Goal: Transaction & Acquisition: Download file/media

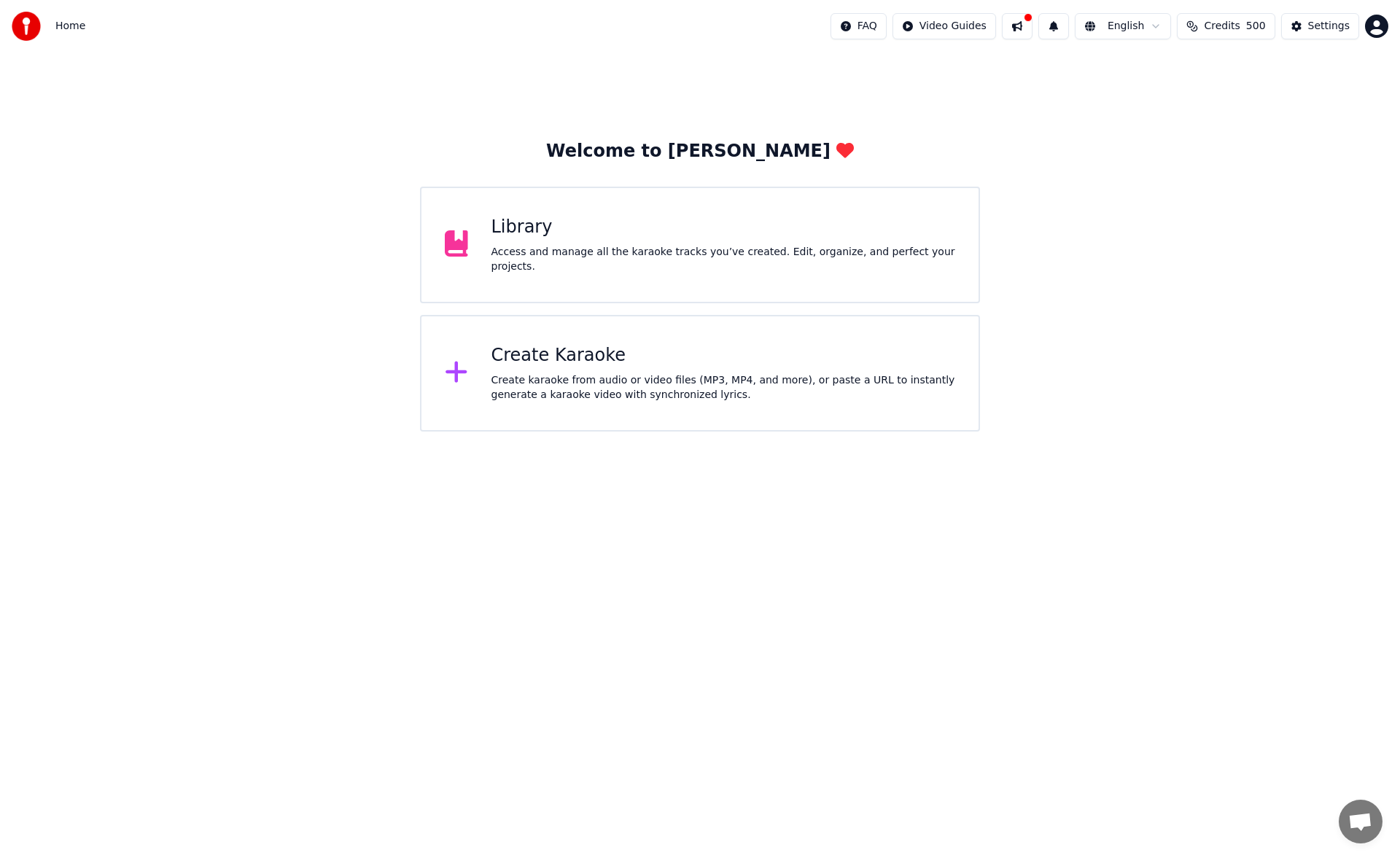
click at [805, 232] on div "Library" at bounding box center [724, 227] width 464 height 24
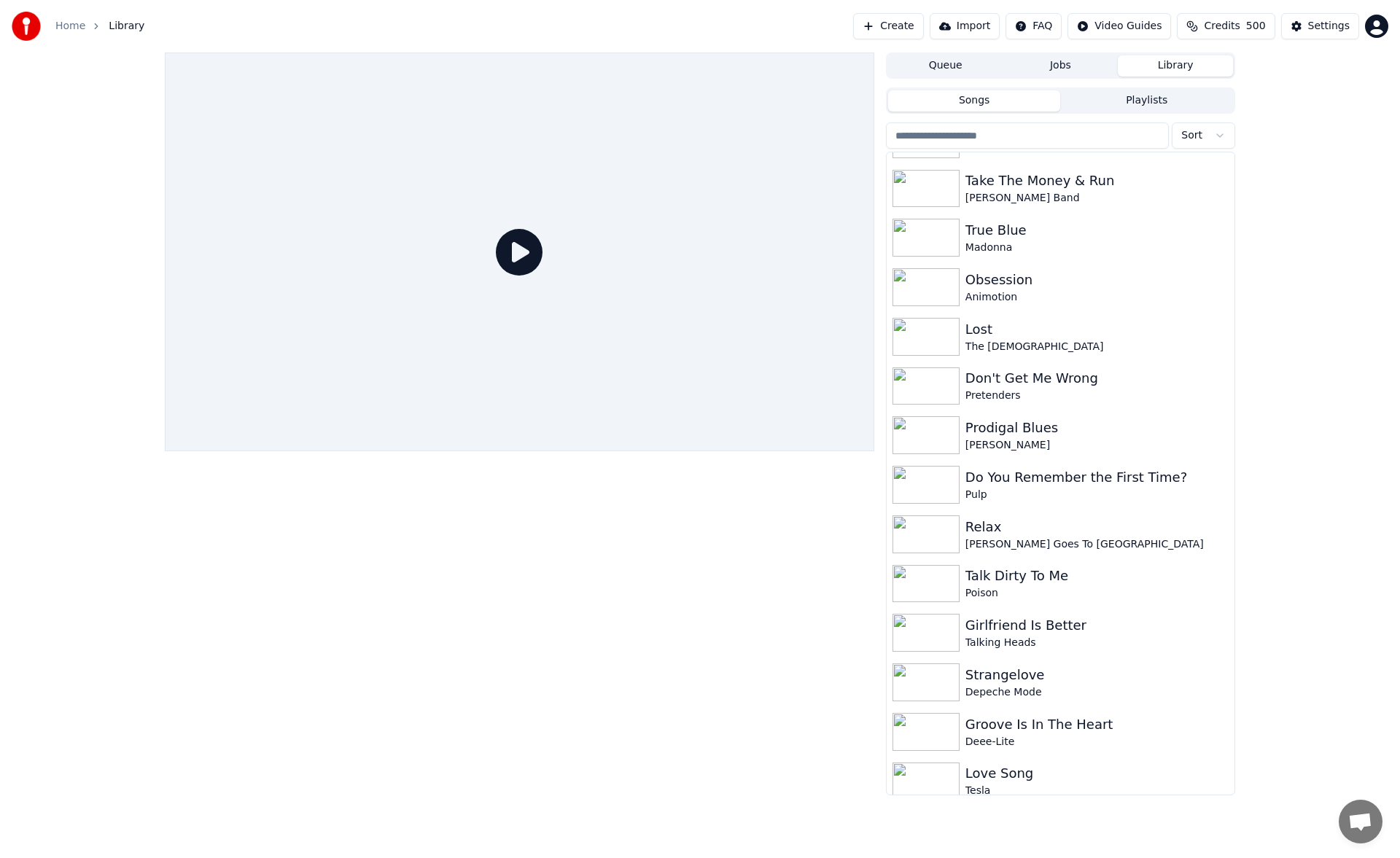
scroll to position [3544, 0]
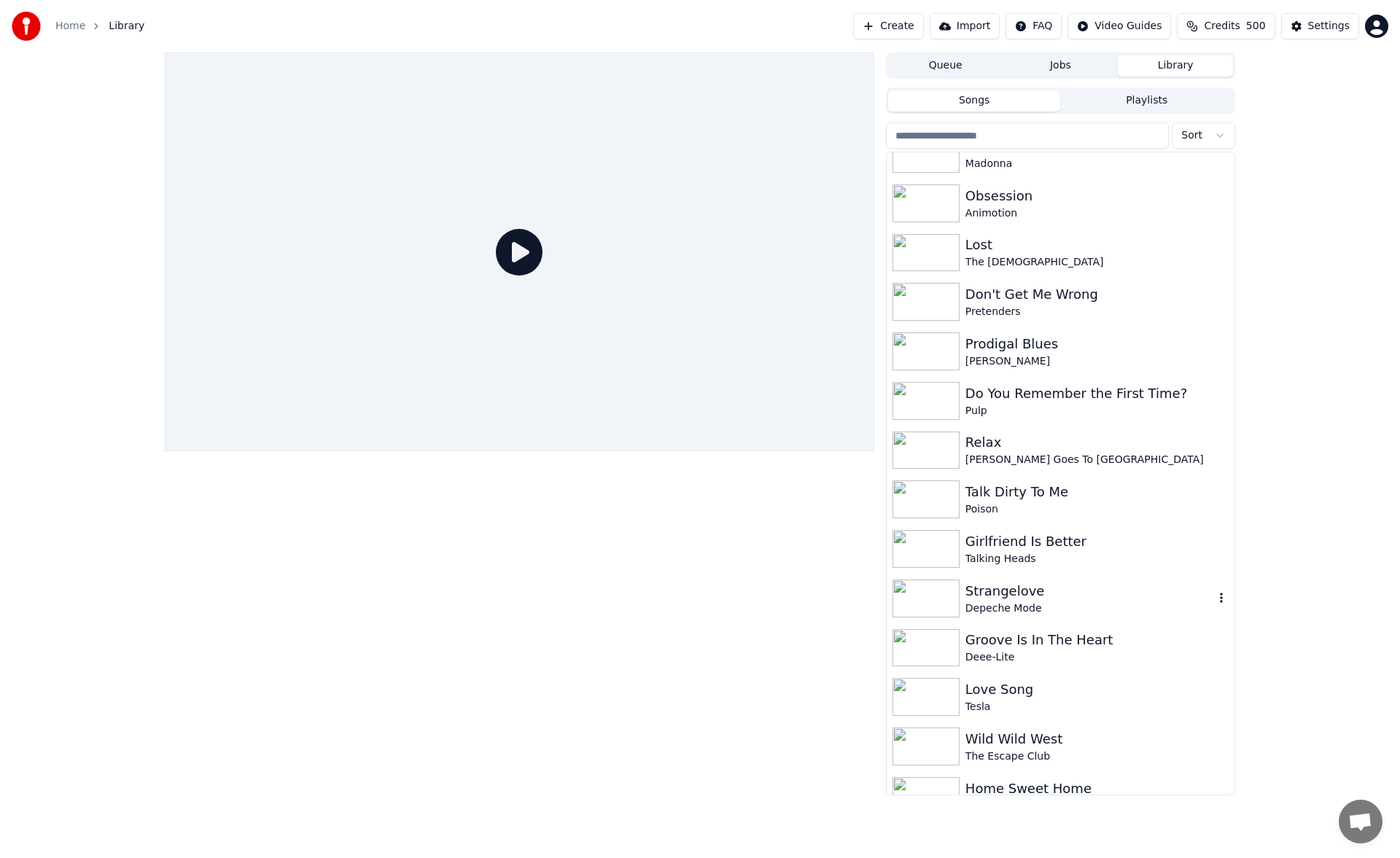
click at [1128, 588] on div "Strangelove" at bounding box center [1089, 591] width 249 height 21
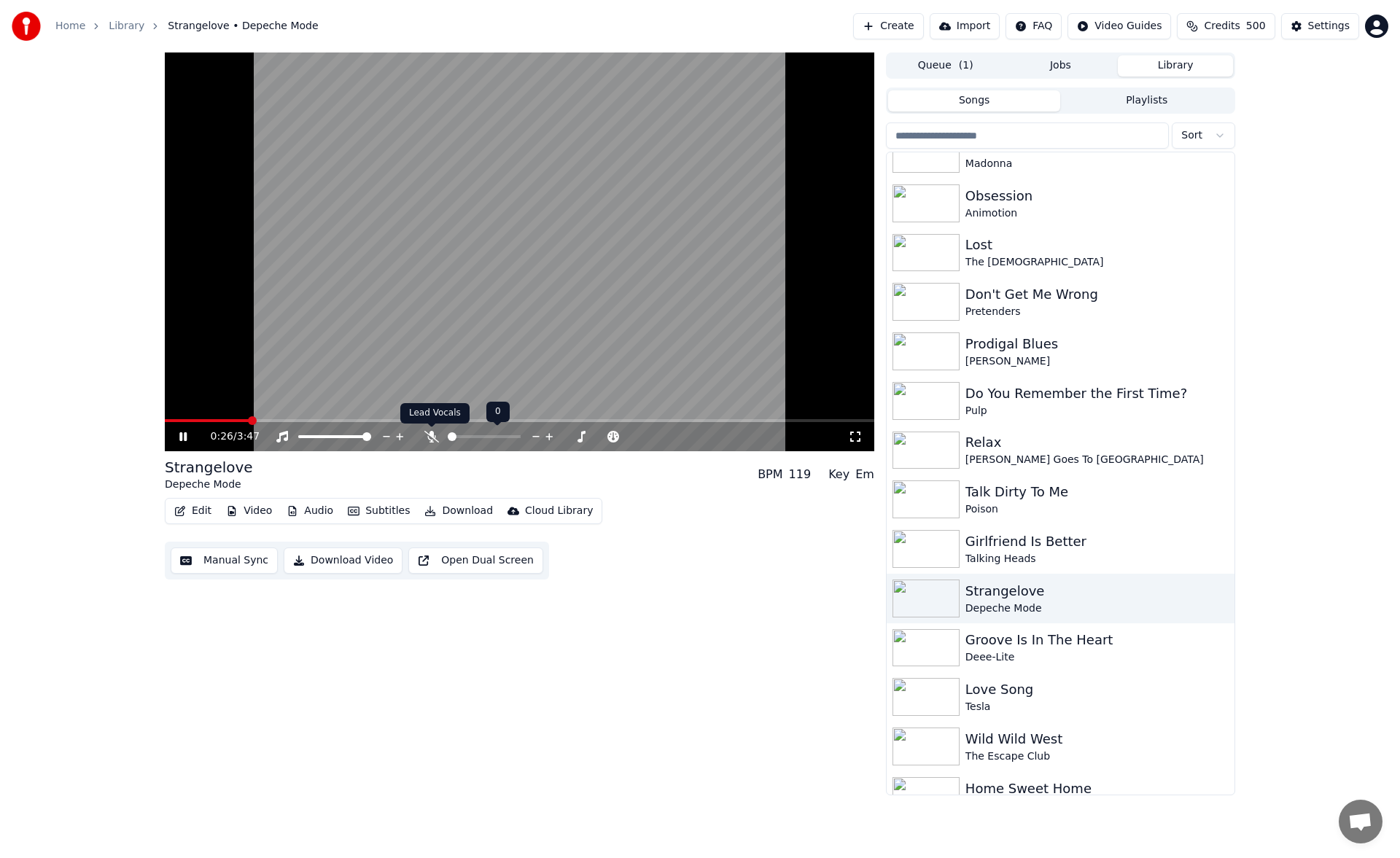
click at [430, 435] on icon at bounding box center [432, 436] width 14 height 12
click at [488, 436] on span at bounding box center [492, 436] width 9 height 9
click at [187, 436] on icon at bounding box center [193, 436] width 34 height 12
click at [429, 436] on icon at bounding box center [432, 436] width 14 height 12
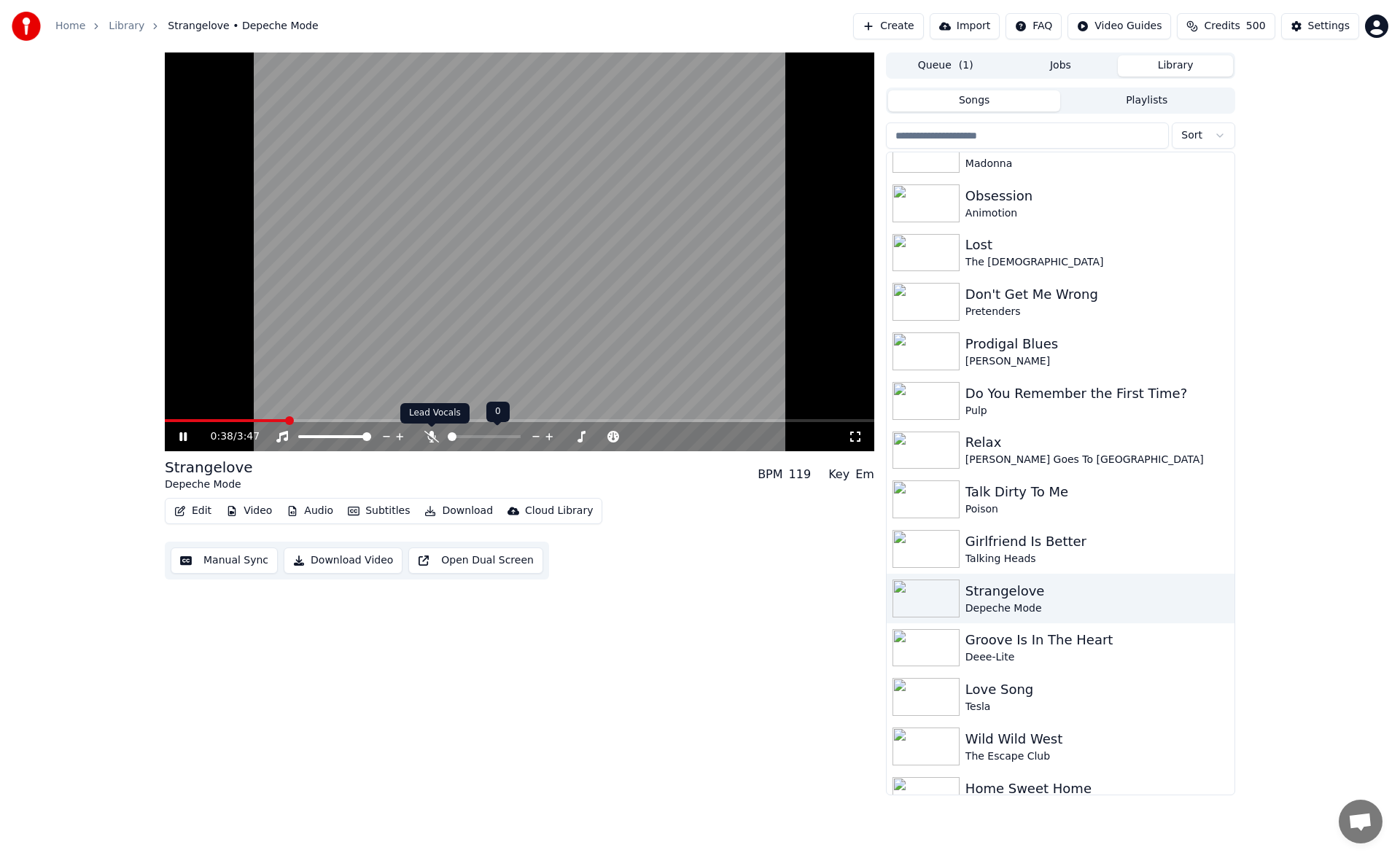
click at [433, 434] on icon at bounding box center [432, 436] width 14 height 12
click at [481, 434] on span at bounding box center [480, 436] width 9 height 9
click at [189, 436] on icon at bounding box center [193, 436] width 34 height 12
click at [1043, 541] on div "Girlfriend Is Better" at bounding box center [1089, 541] width 249 height 21
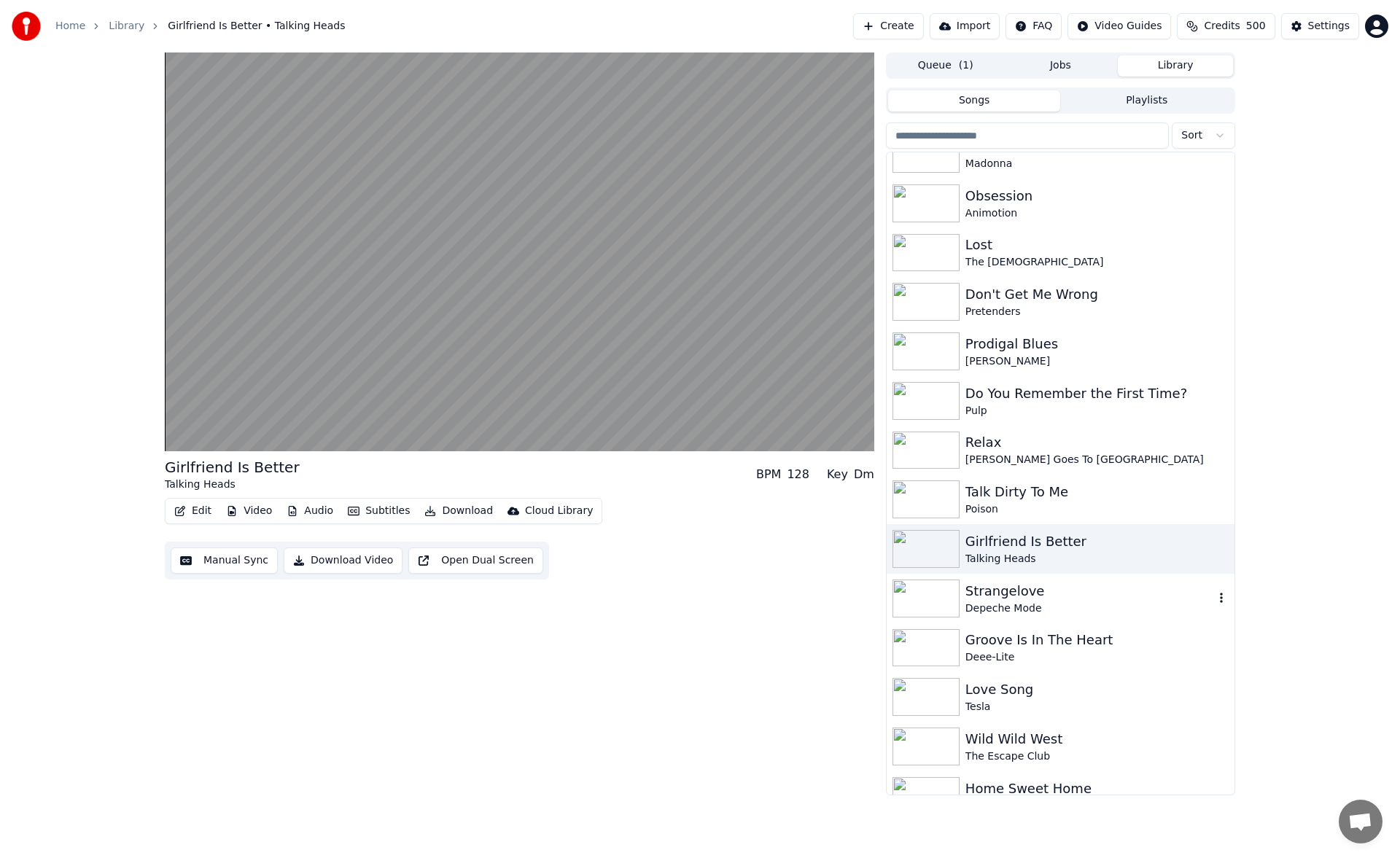
click at [1028, 596] on div "Strangelove" at bounding box center [1089, 591] width 249 height 21
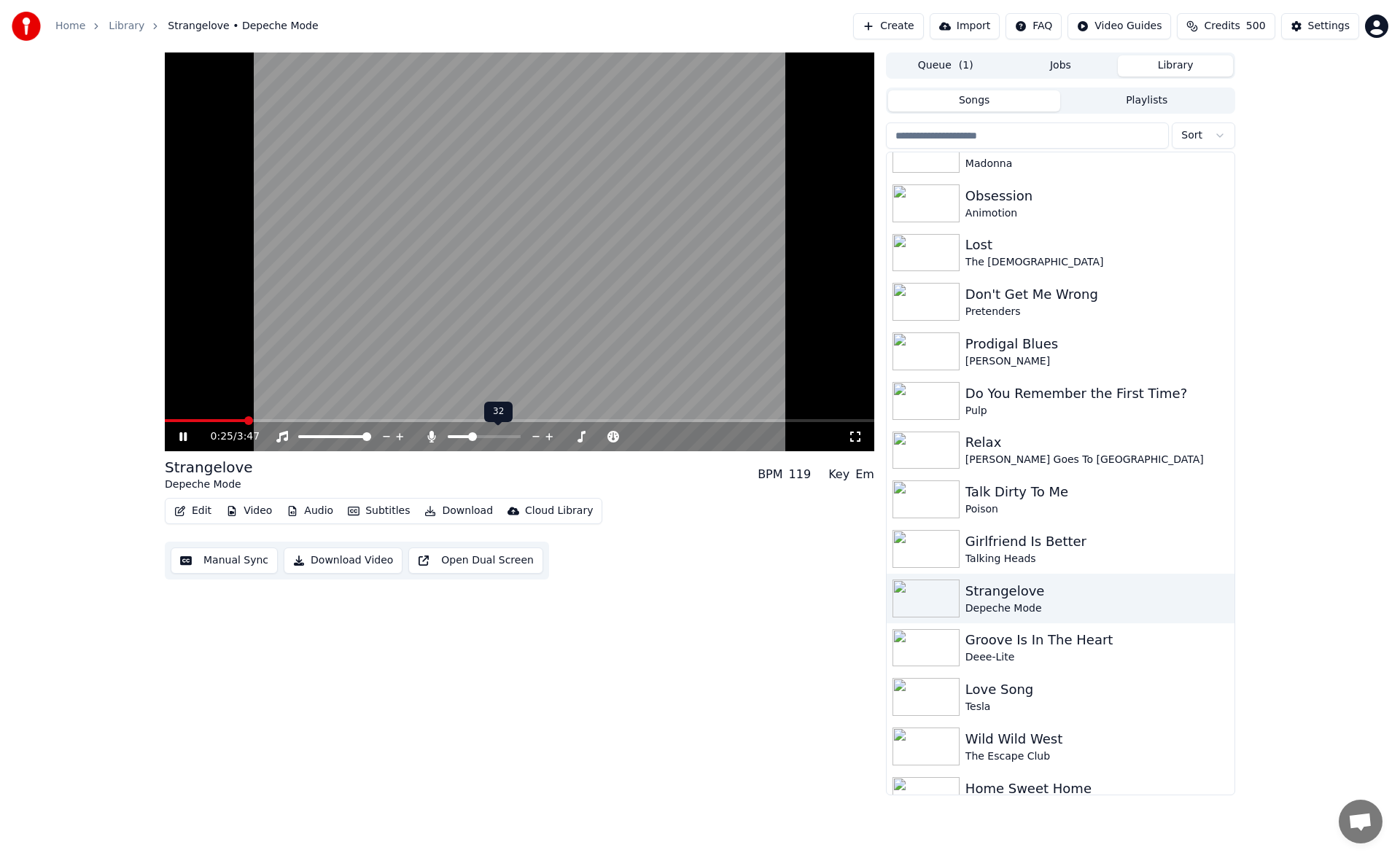
click at [471, 438] on span at bounding box center [472, 436] width 9 height 9
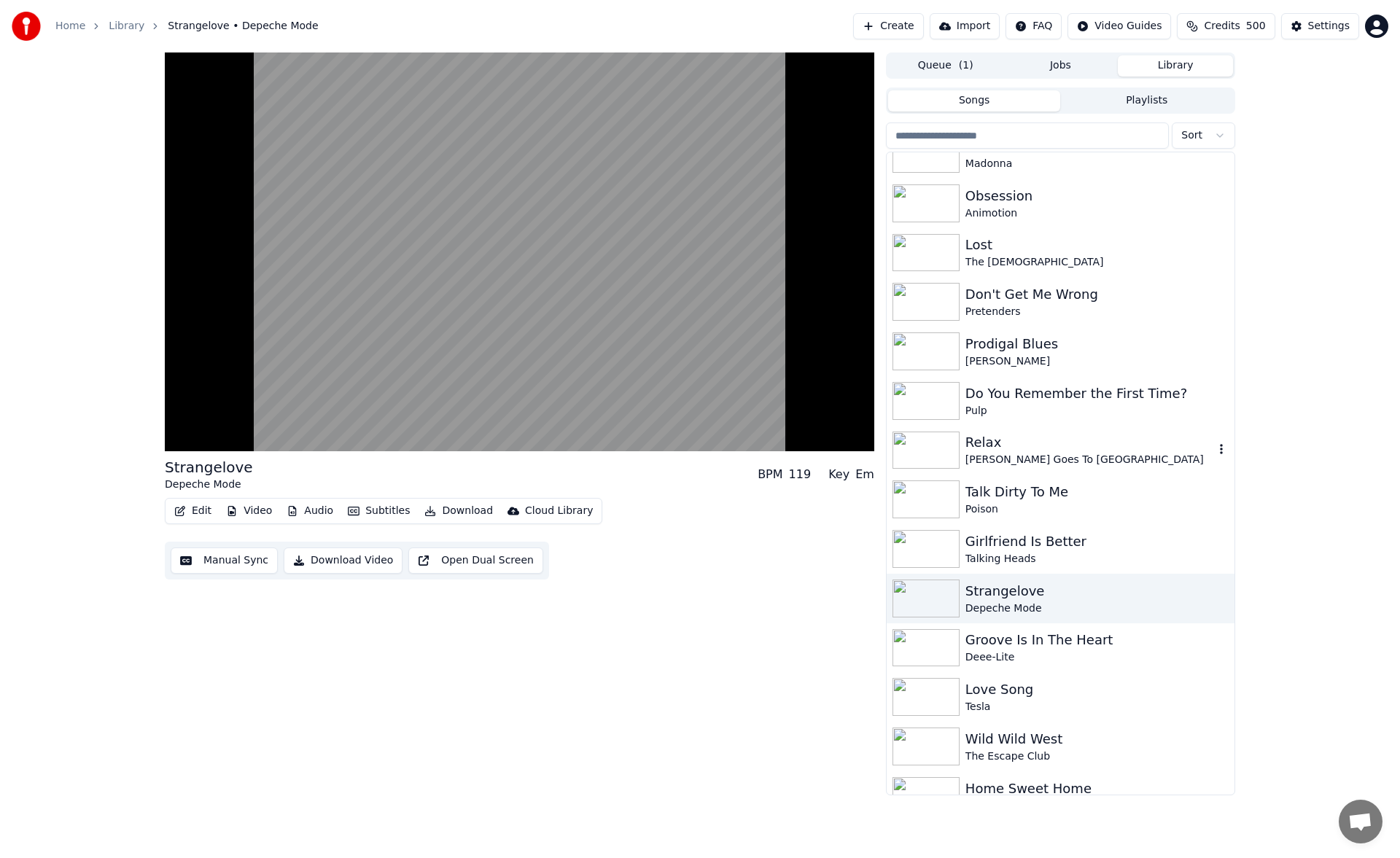
click at [1014, 445] on div "Relax" at bounding box center [1089, 443] width 249 height 21
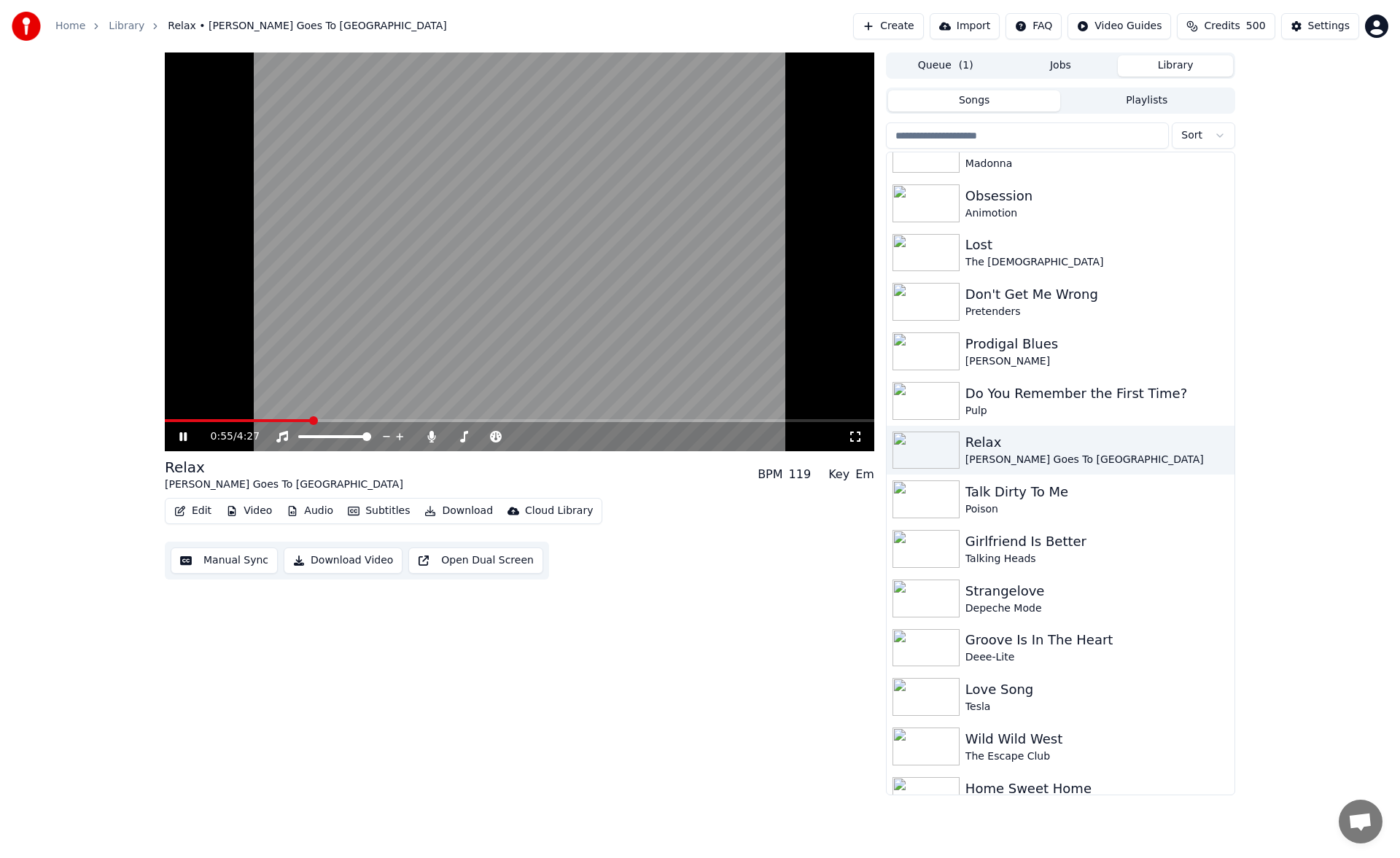
click at [311, 420] on span at bounding box center [519, 421] width 709 height 3
click at [432, 421] on span at bounding box center [519, 421] width 709 height 3
click at [477, 436] on span at bounding box center [477, 436] width 9 height 9
click at [484, 435] on span at bounding box center [484, 436] width 9 height 9
click at [184, 433] on icon at bounding box center [193, 436] width 34 height 12
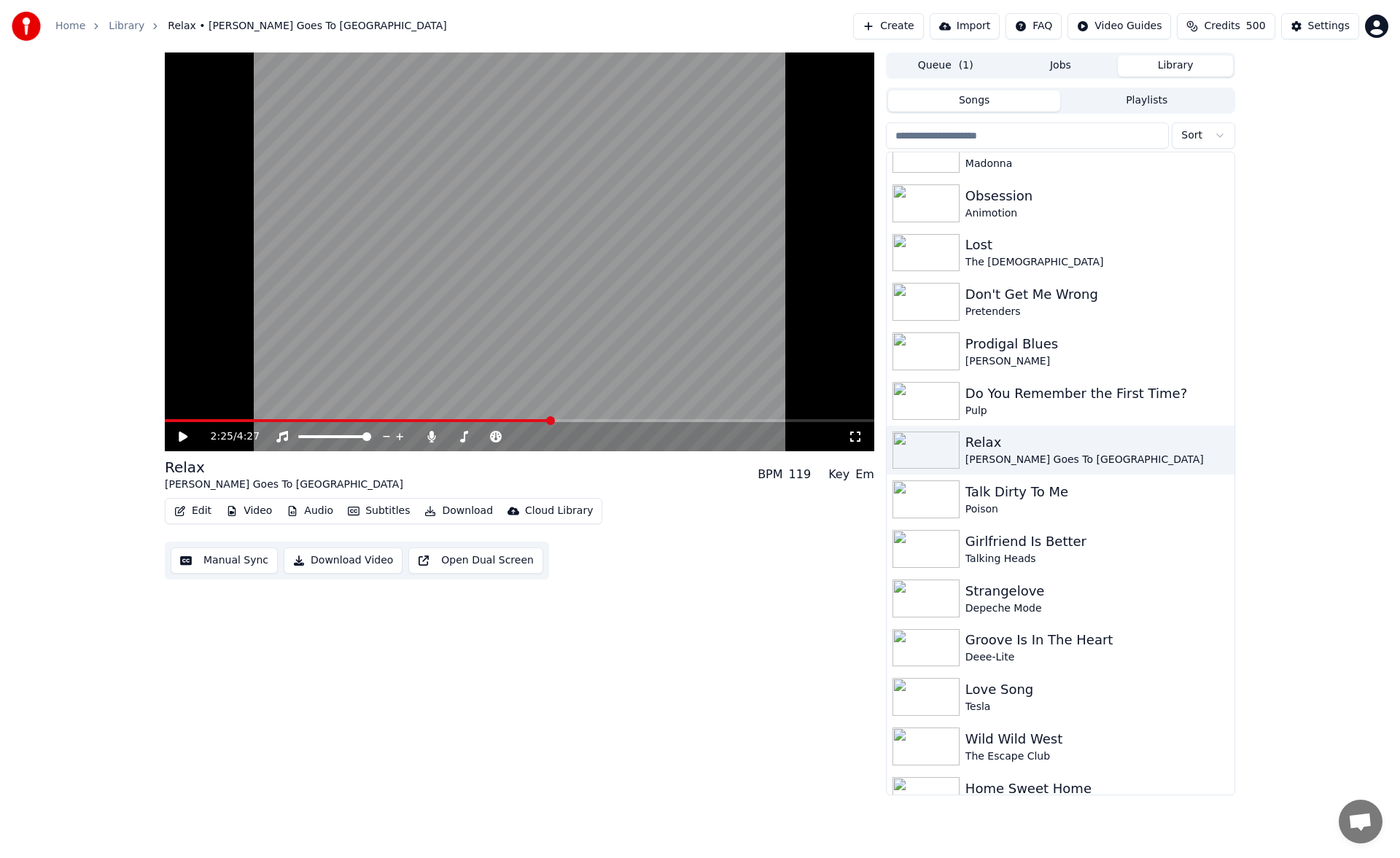
click at [447, 508] on button "Download" at bounding box center [459, 511] width 80 height 21
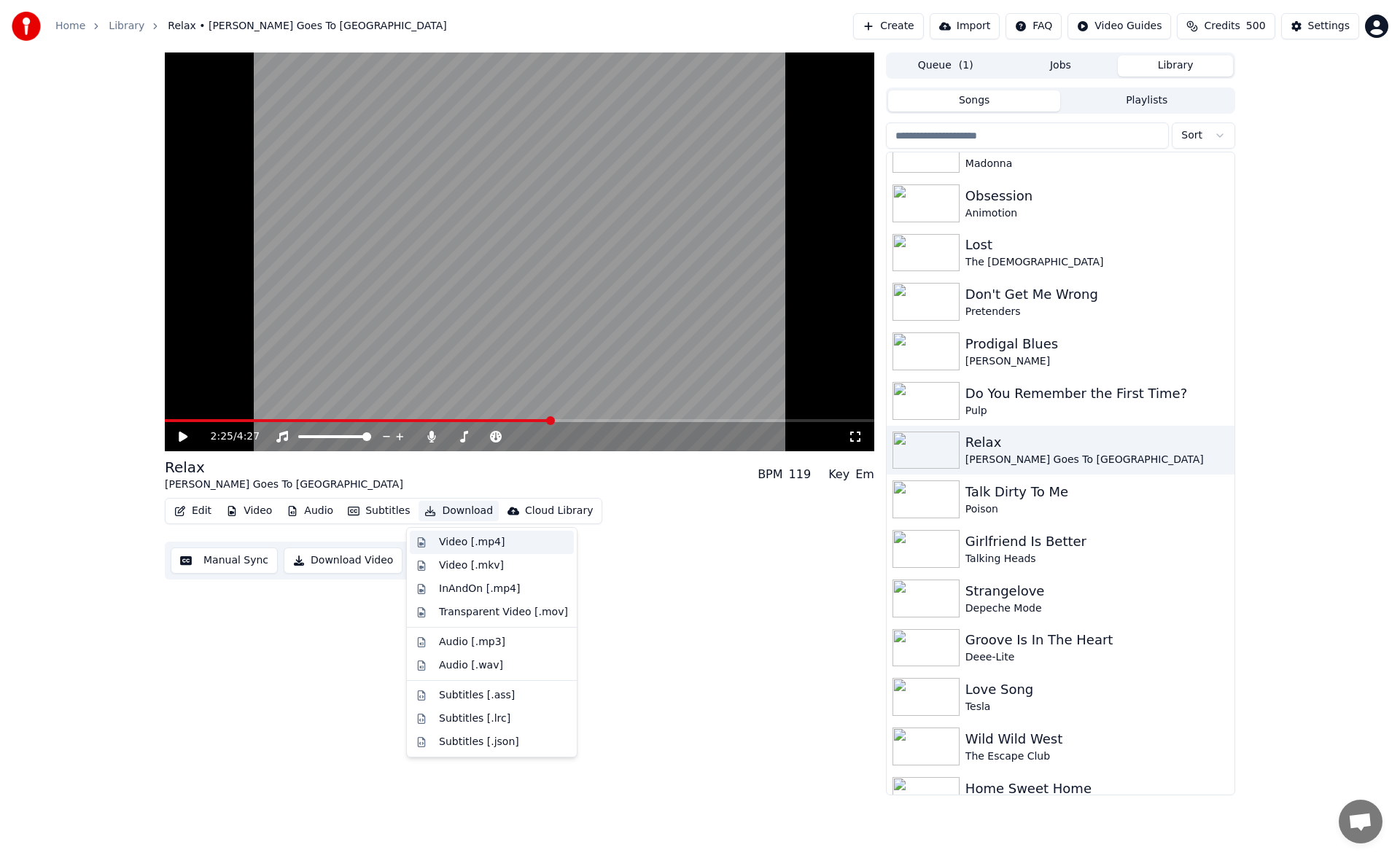
click at [470, 541] on div "Video [.mp4]" at bounding box center [471, 542] width 66 height 14
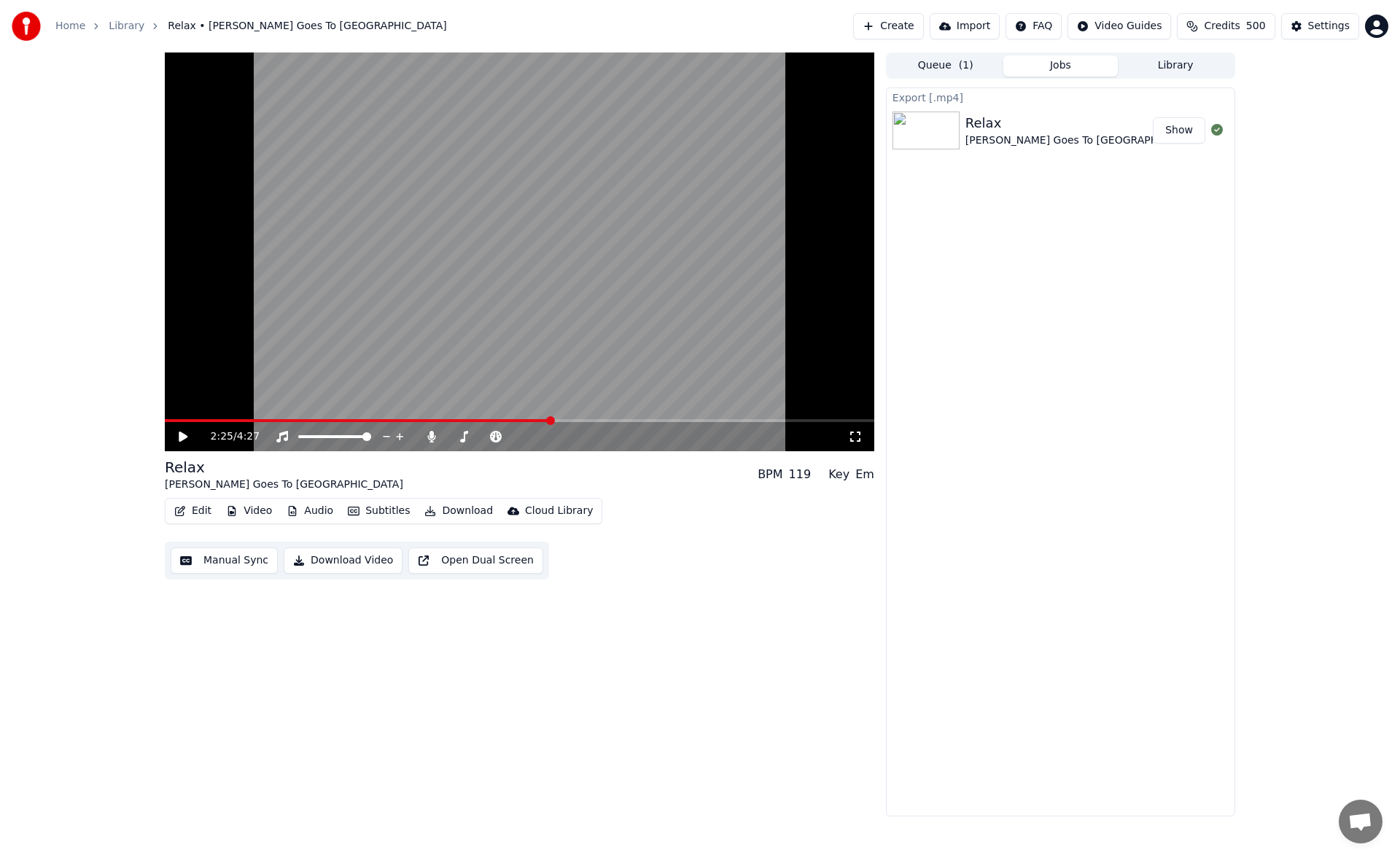
click at [185, 441] on icon at bounding box center [193, 436] width 34 height 12
click at [451, 436] on span at bounding box center [455, 436] width 9 height 9
click at [182, 435] on icon at bounding box center [182, 436] width 7 height 9
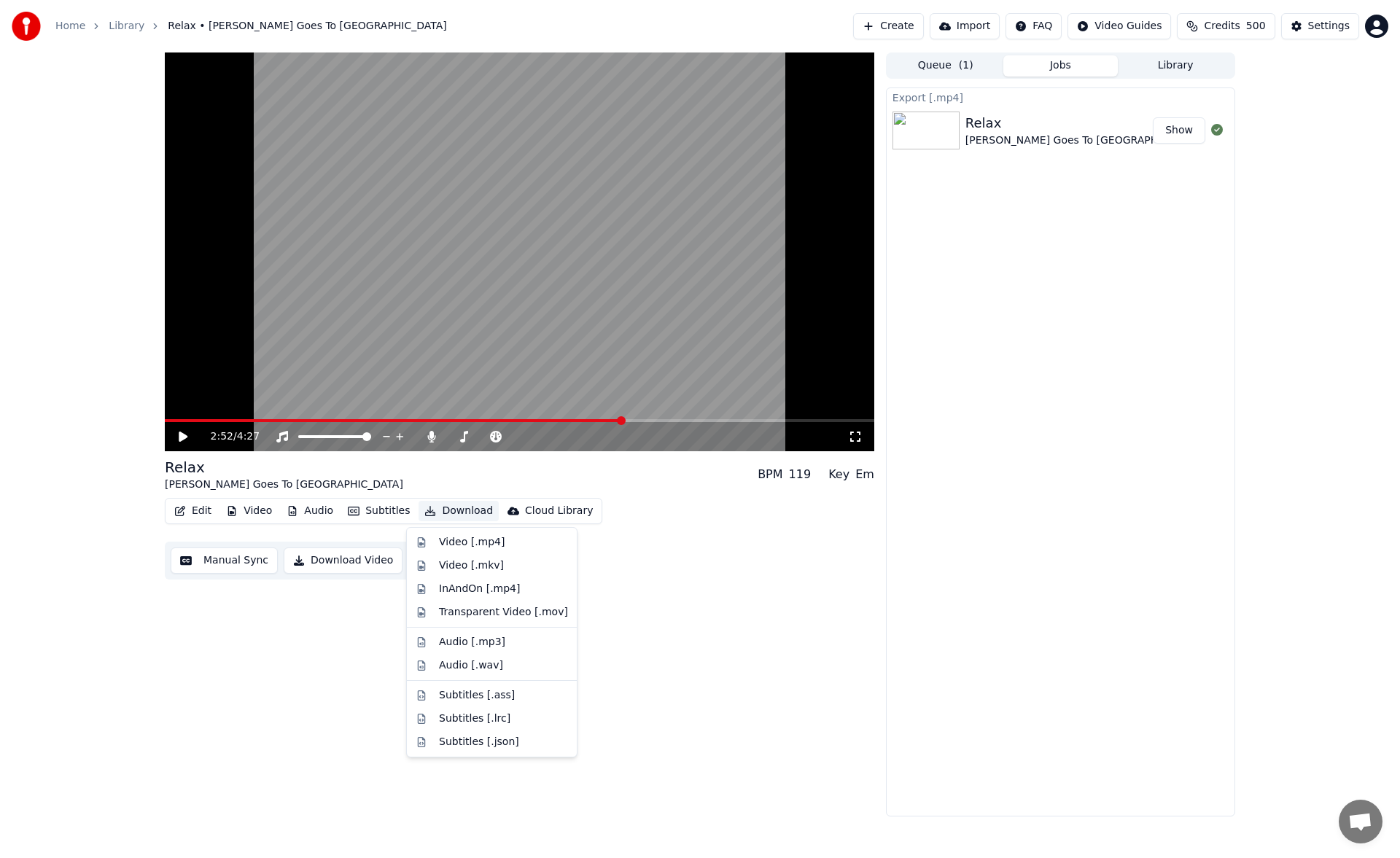
click at [455, 508] on button "Download" at bounding box center [459, 511] width 80 height 21
click at [466, 539] on div "Video [.mp4]" at bounding box center [471, 542] width 66 height 14
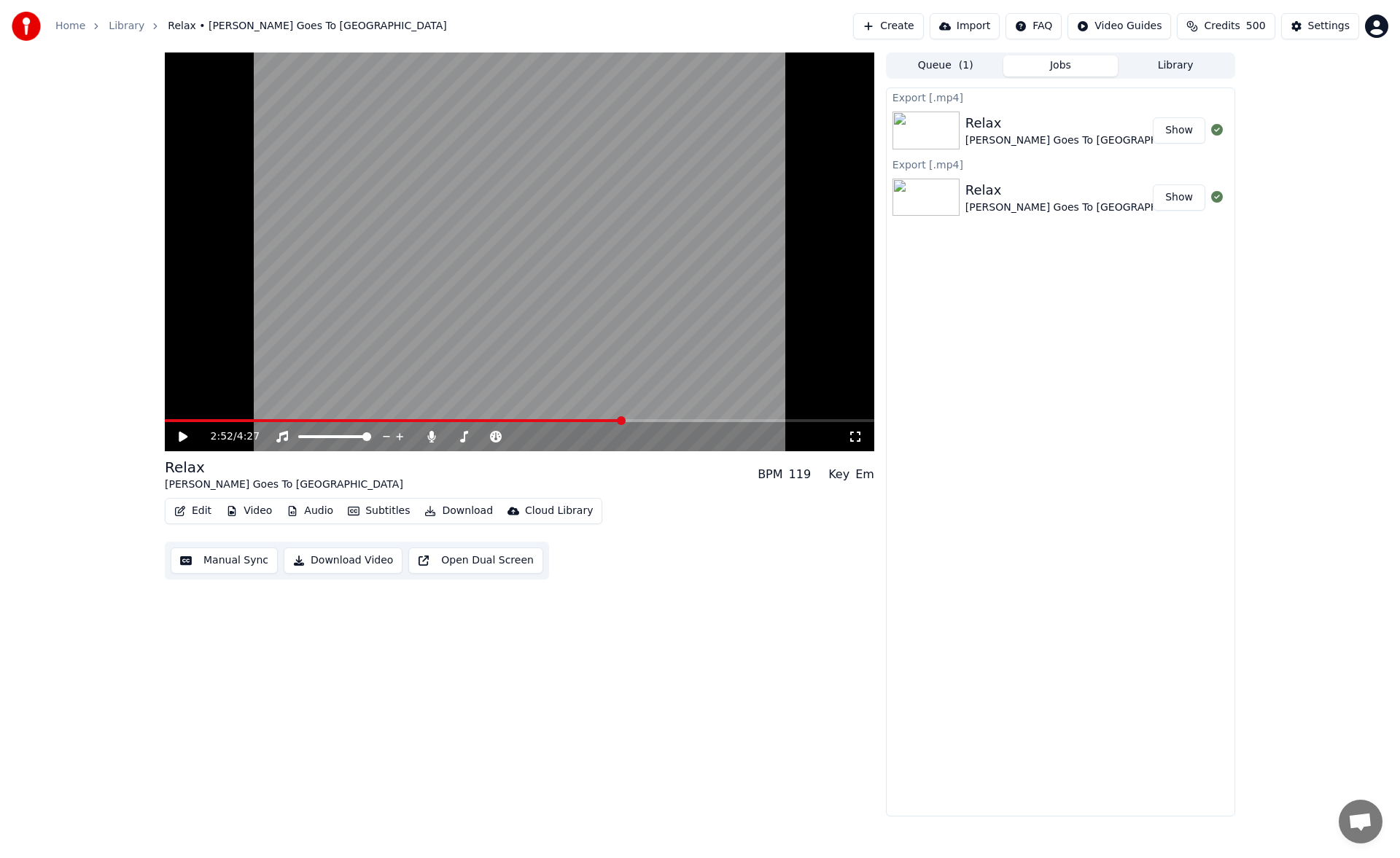
click at [1160, 60] on button "Library" at bounding box center [1175, 66] width 115 height 21
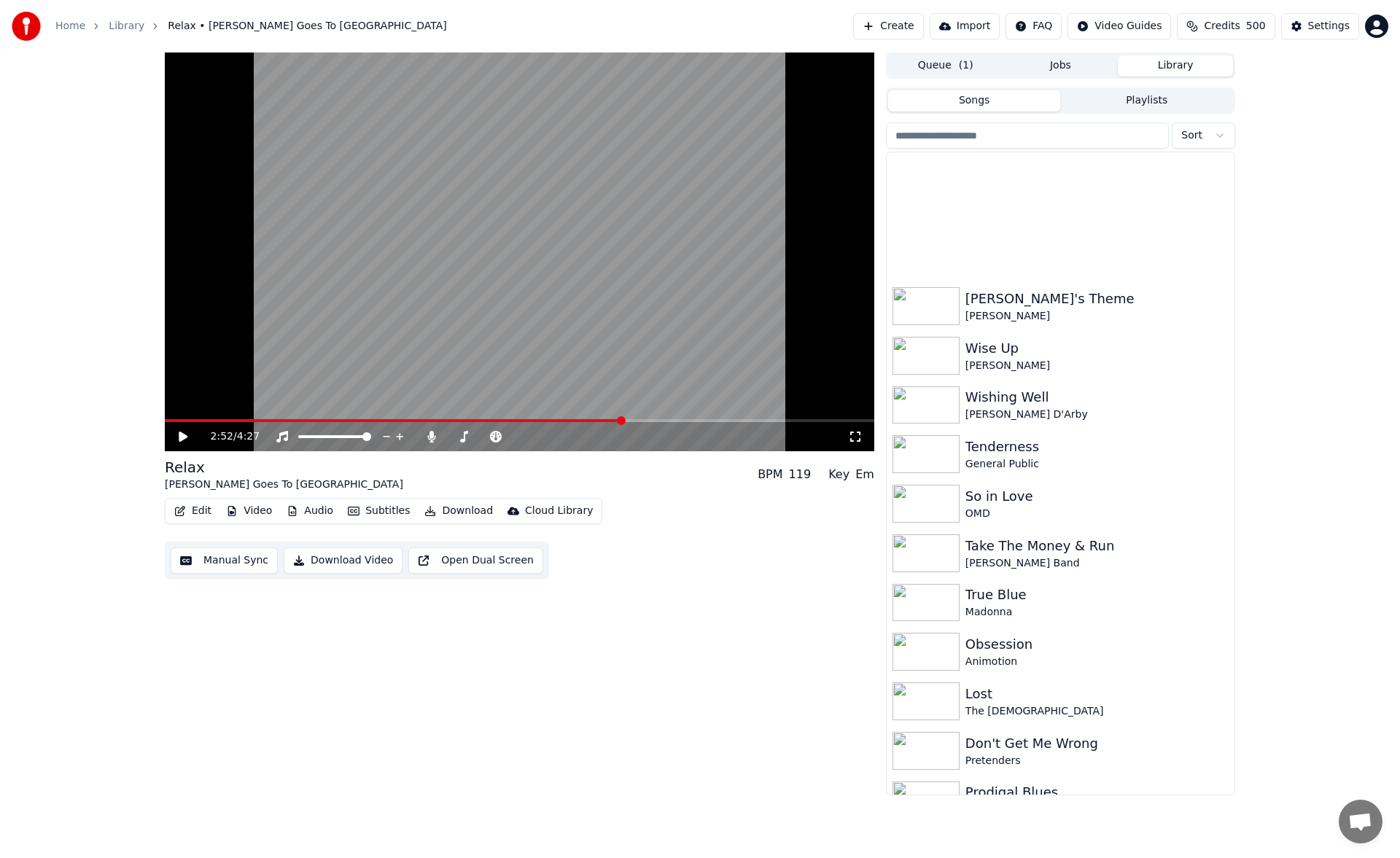
scroll to position [3389, 0]
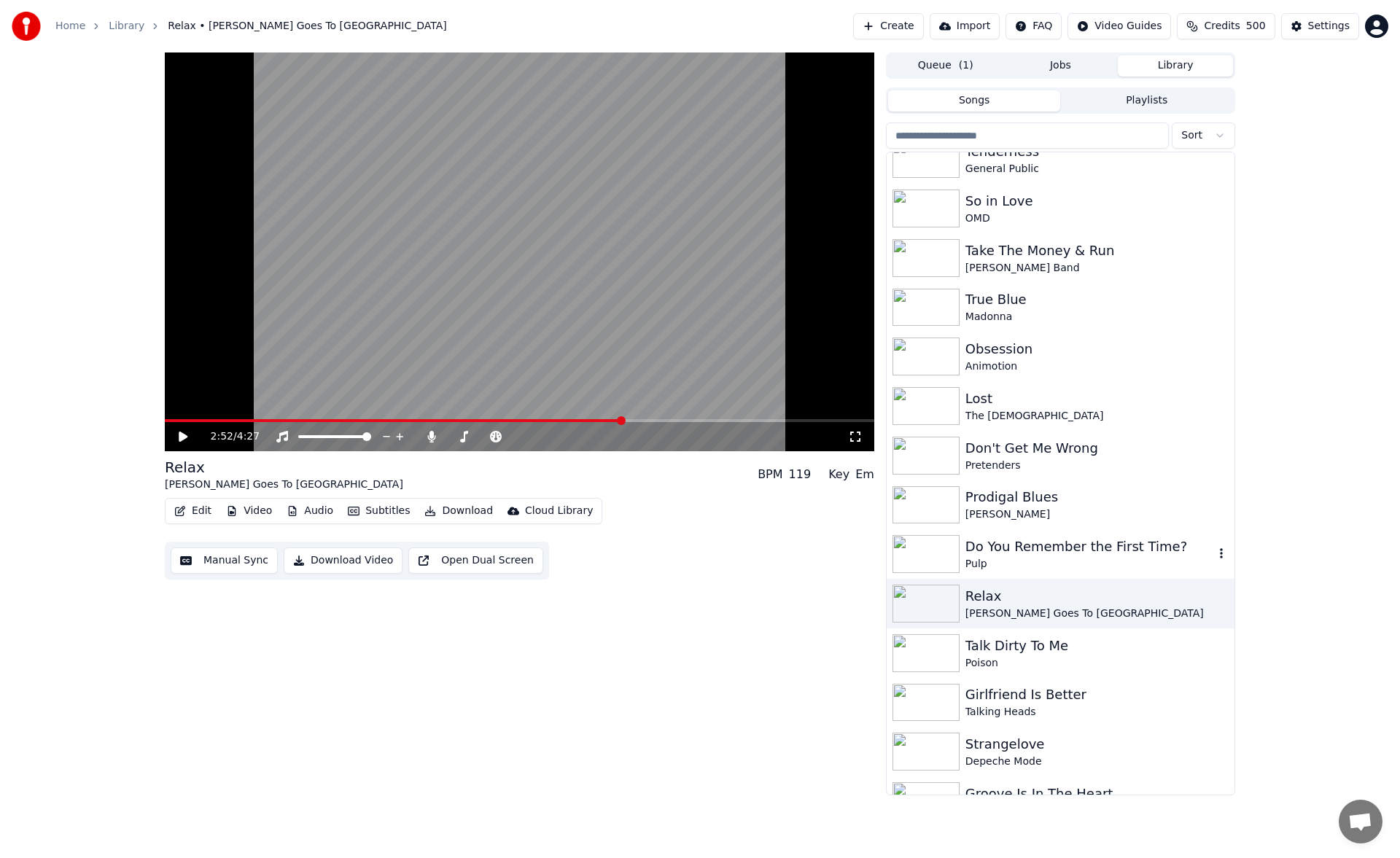
click at [1025, 544] on div "Do You Remember the First Time?" at bounding box center [1089, 547] width 249 height 21
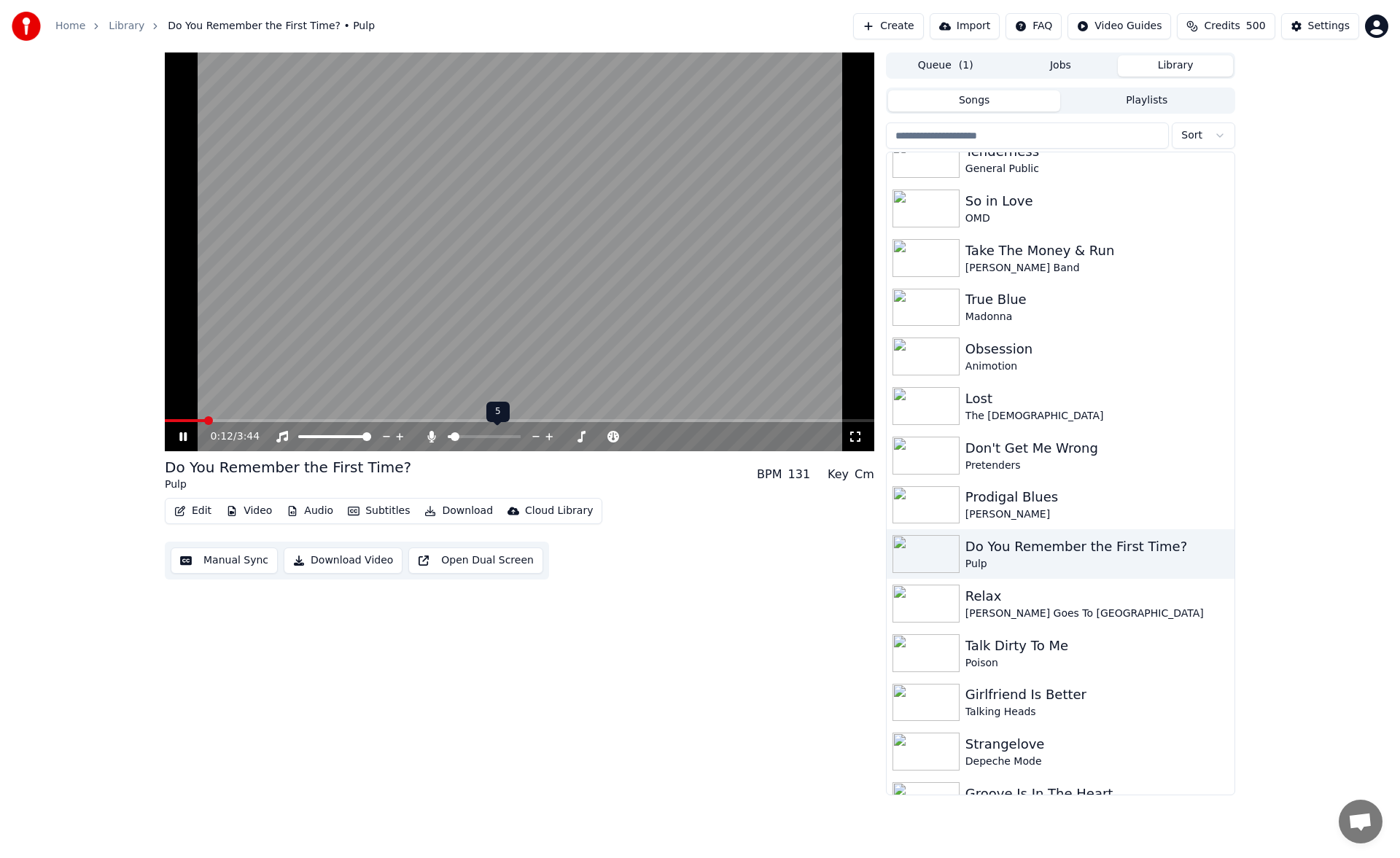
click at [431, 438] on icon at bounding box center [431, 436] width 8 height 12
click at [481, 433] on span at bounding box center [480, 436] width 9 height 9
click at [177, 434] on icon at bounding box center [193, 436] width 34 height 12
click at [452, 508] on button "Download" at bounding box center [459, 511] width 80 height 21
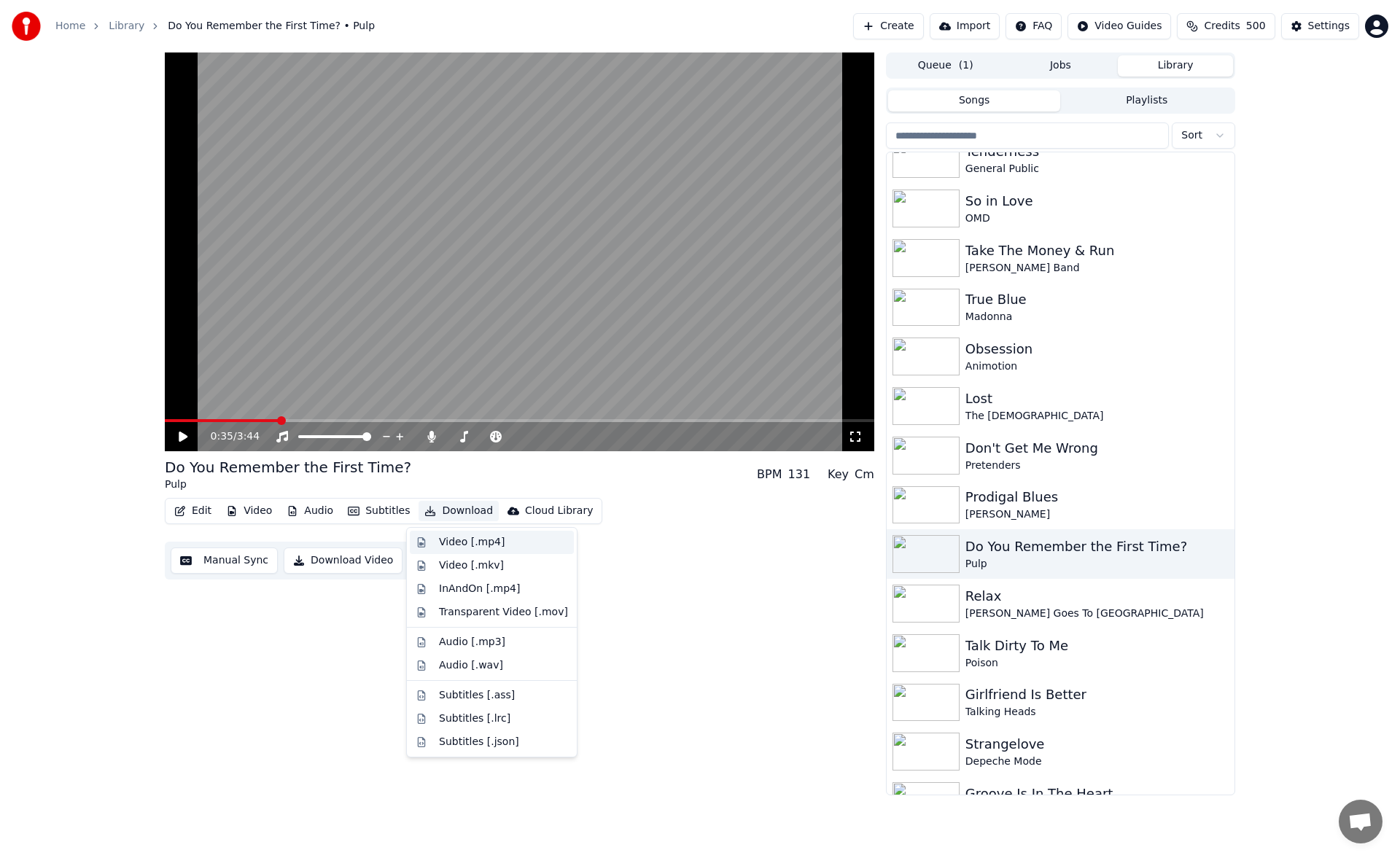
click at [462, 537] on div "Video [.mp4]" at bounding box center [471, 542] width 66 height 14
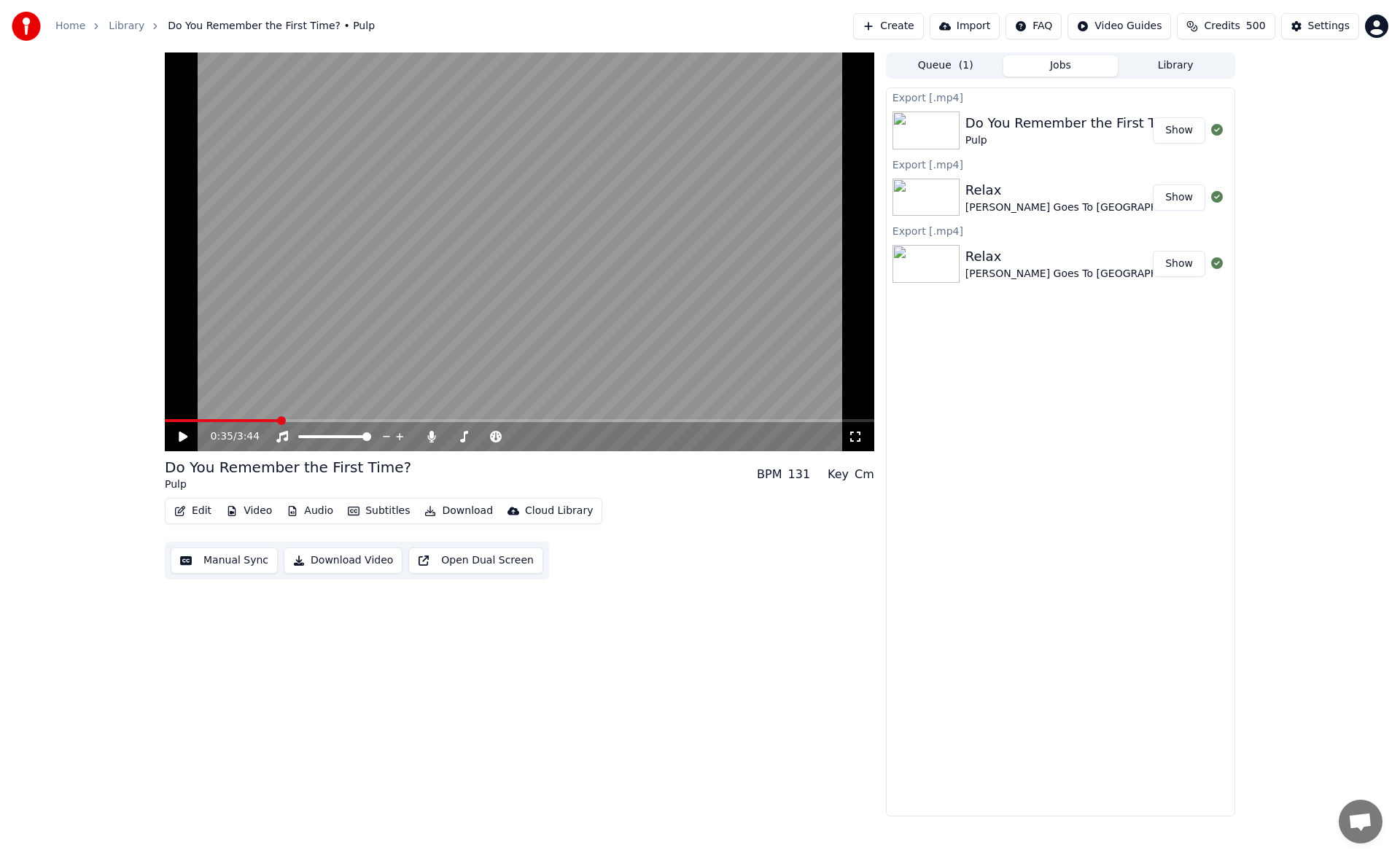
click at [178, 437] on icon at bounding box center [193, 436] width 34 height 12
click at [451, 435] on span at bounding box center [455, 436] width 9 height 9
click at [447, 433] on span at bounding box center [451, 436] width 9 height 9
click at [377, 419] on span at bounding box center [294, 421] width 257 height 3
click at [451, 434] on span at bounding box center [455, 436] width 9 height 9
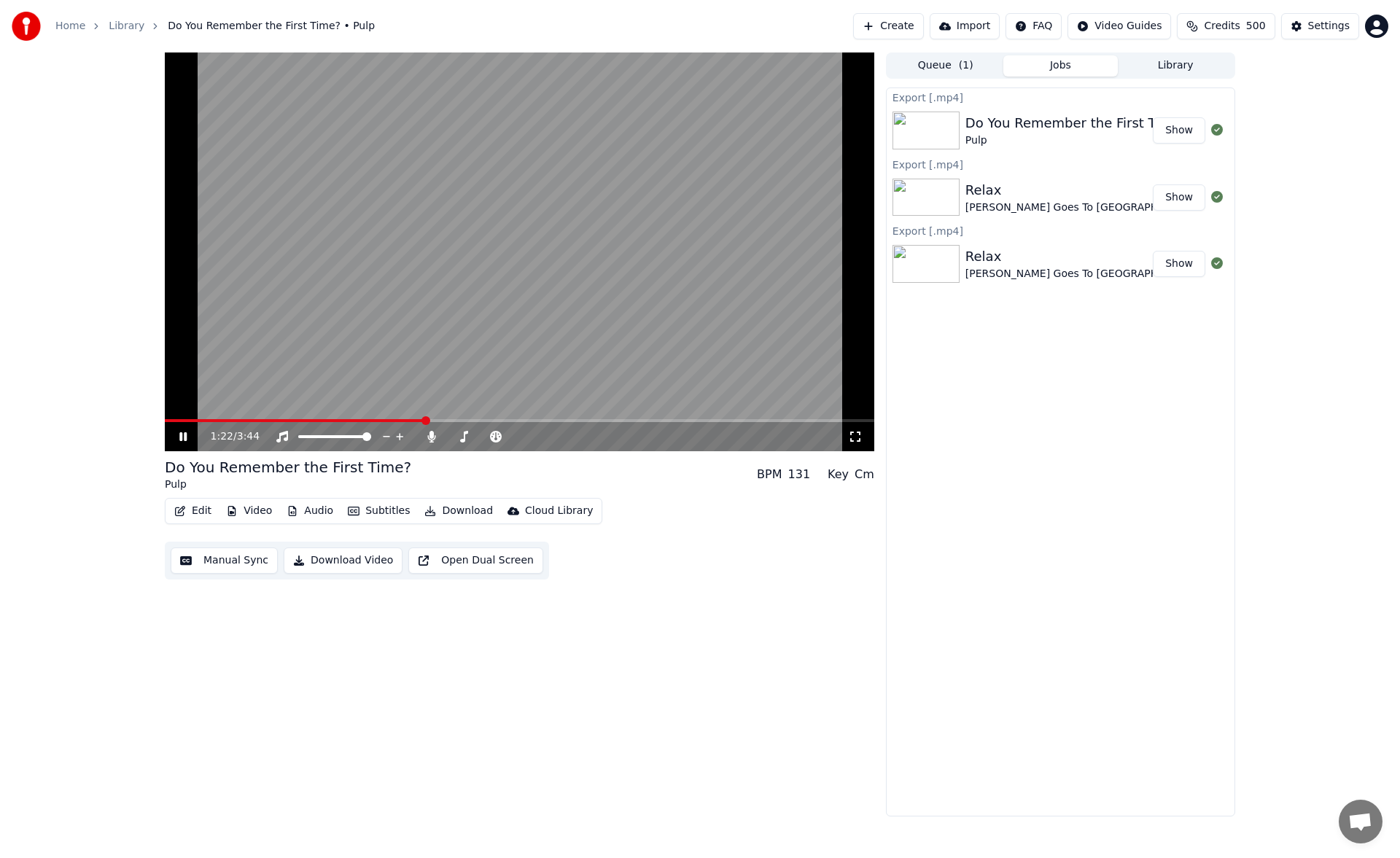
click at [179, 431] on icon at bounding box center [193, 436] width 34 height 12
click at [429, 509] on button "Download" at bounding box center [459, 511] width 80 height 21
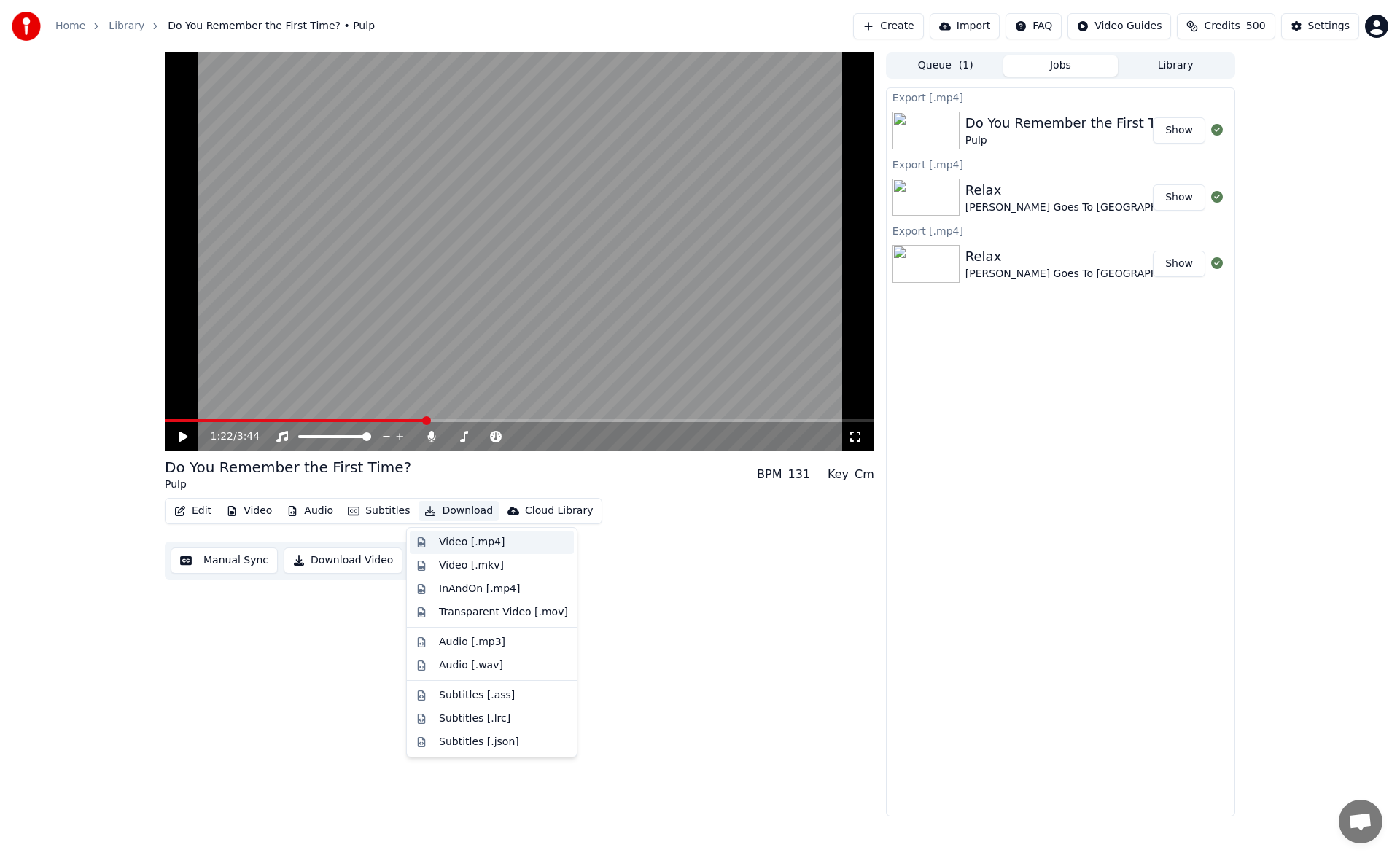
click at [447, 534] on div "Video [.mp4]" at bounding box center [492, 543] width 164 height 24
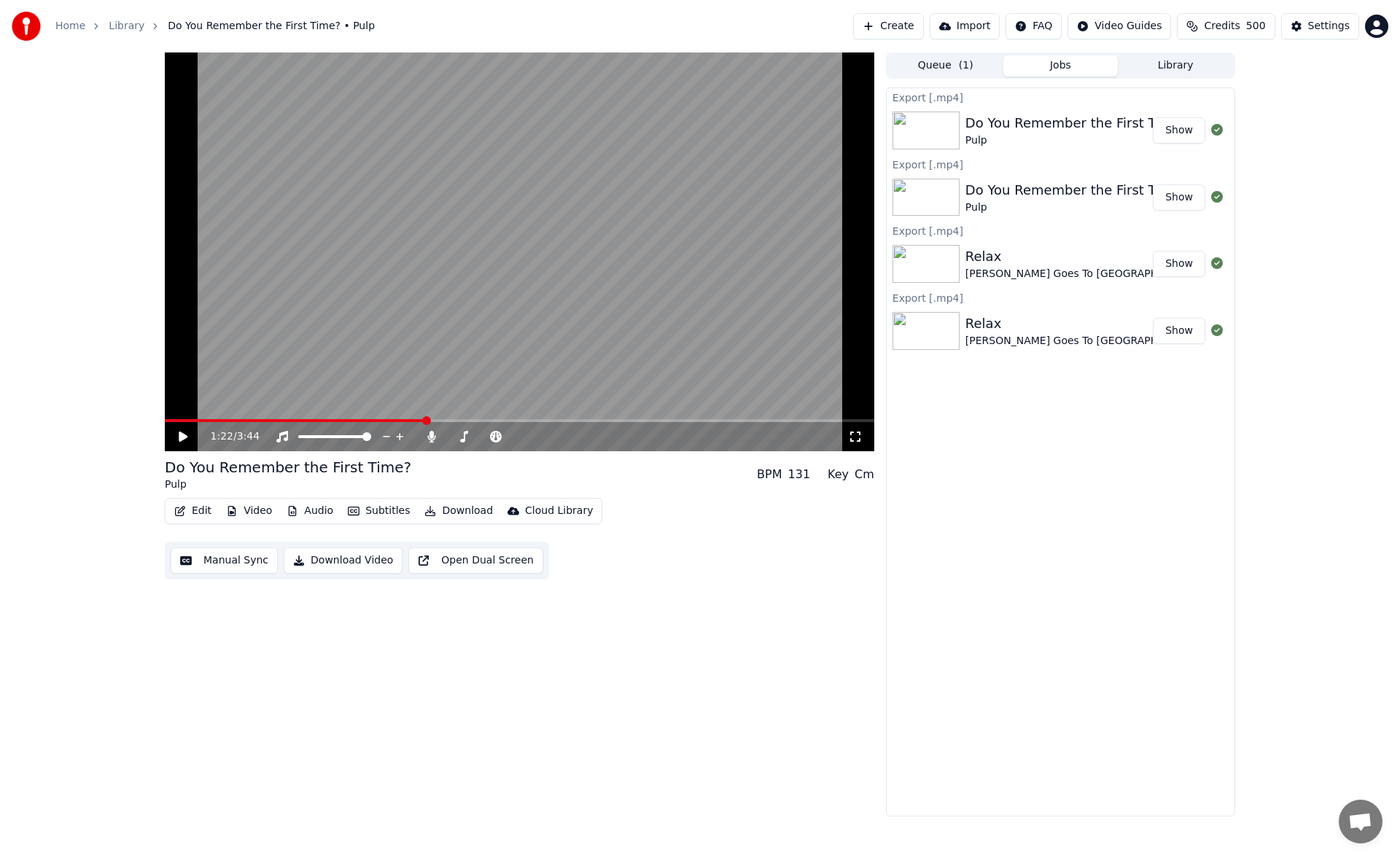
click at [1179, 64] on button "Library" at bounding box center [1175, 66] width 115 height 21
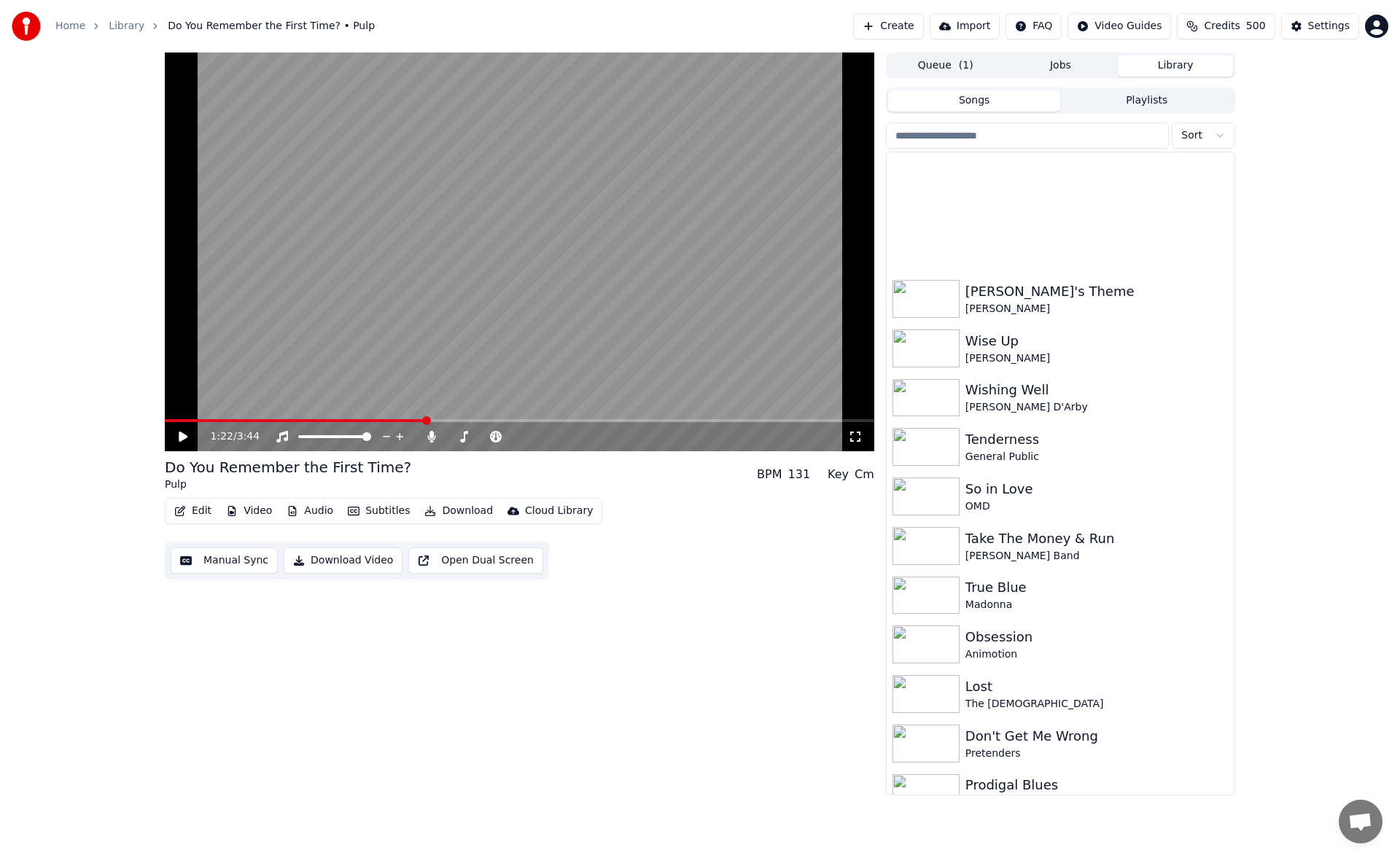
scroll to position [3284, 0]
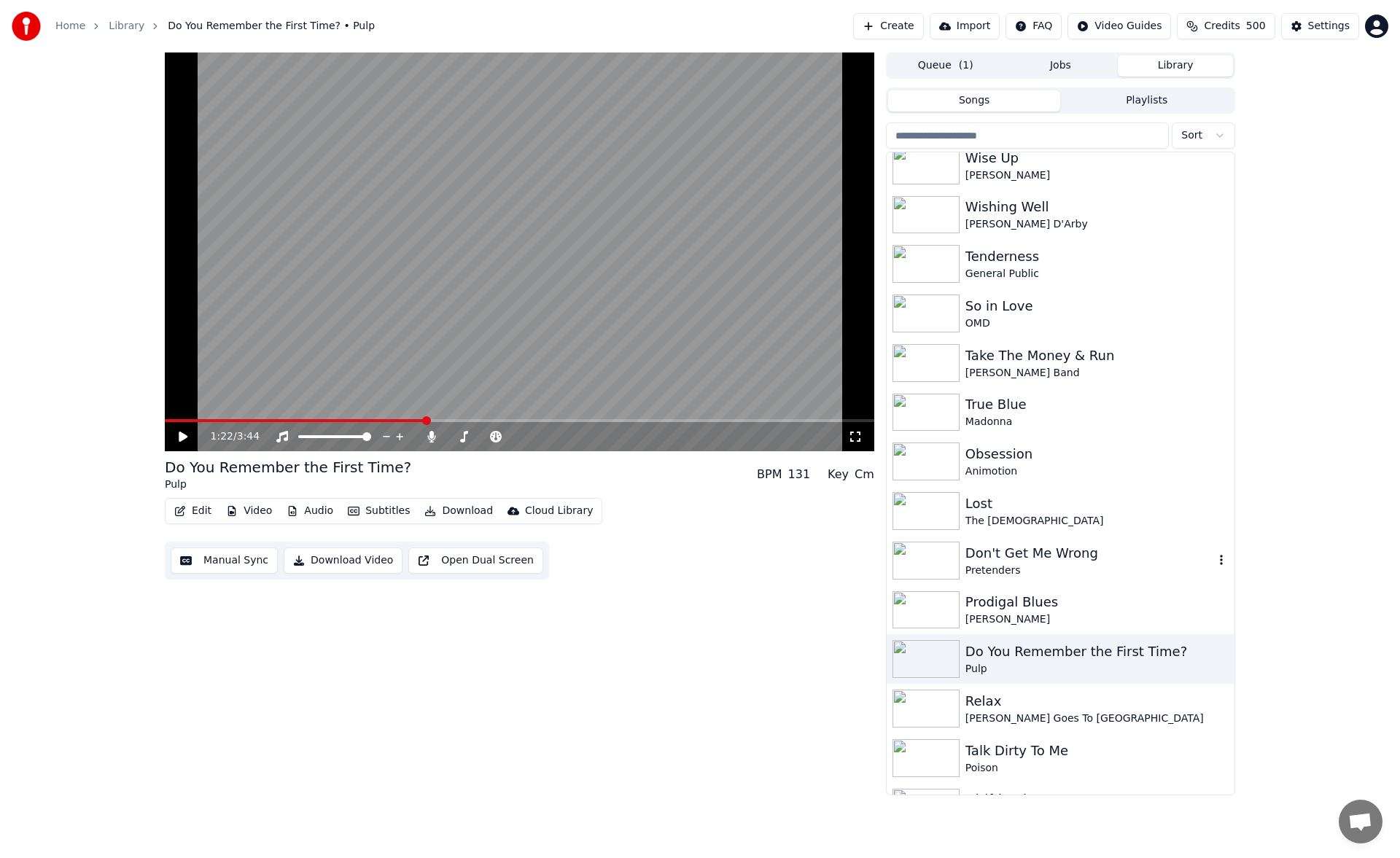
click at [1076, 557] on div "Don't Get Me Wrong" at bounding box center [1089, 553] width 249 height 21
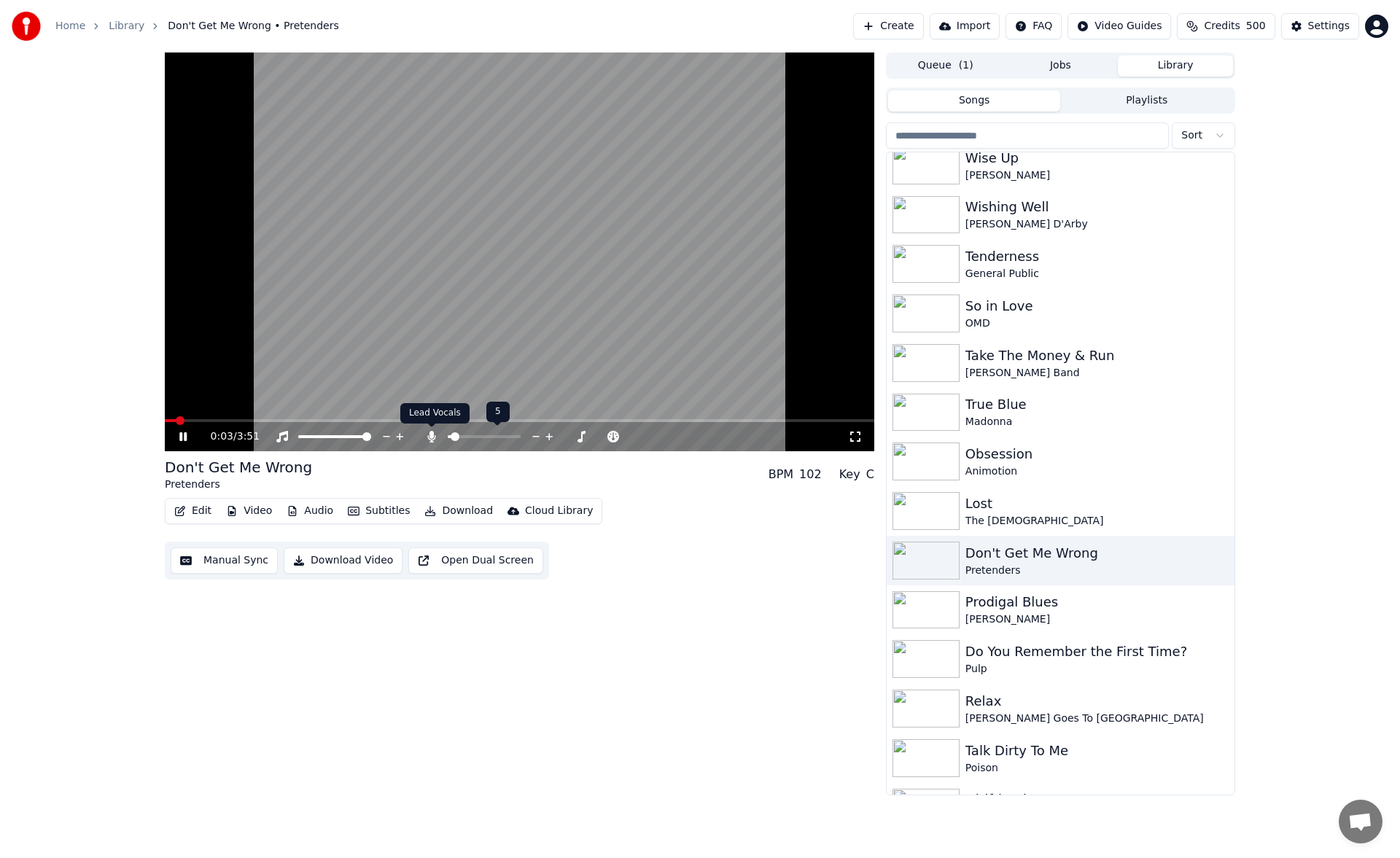
click at [432, 435] on icon at bounding box center [431, 436] width 8 height 12
click at [432, 435] on icon at bounding box center [432, 436] width 14 height 12
click at [442, 419] on span at bounding box center [519, 421] width 709 height 3
click at [477, 435] on span at bounding box center [477, 436] width 9 height 9
click at [183, 434] on icon at bounding box center [193, 436] width 34 height 12
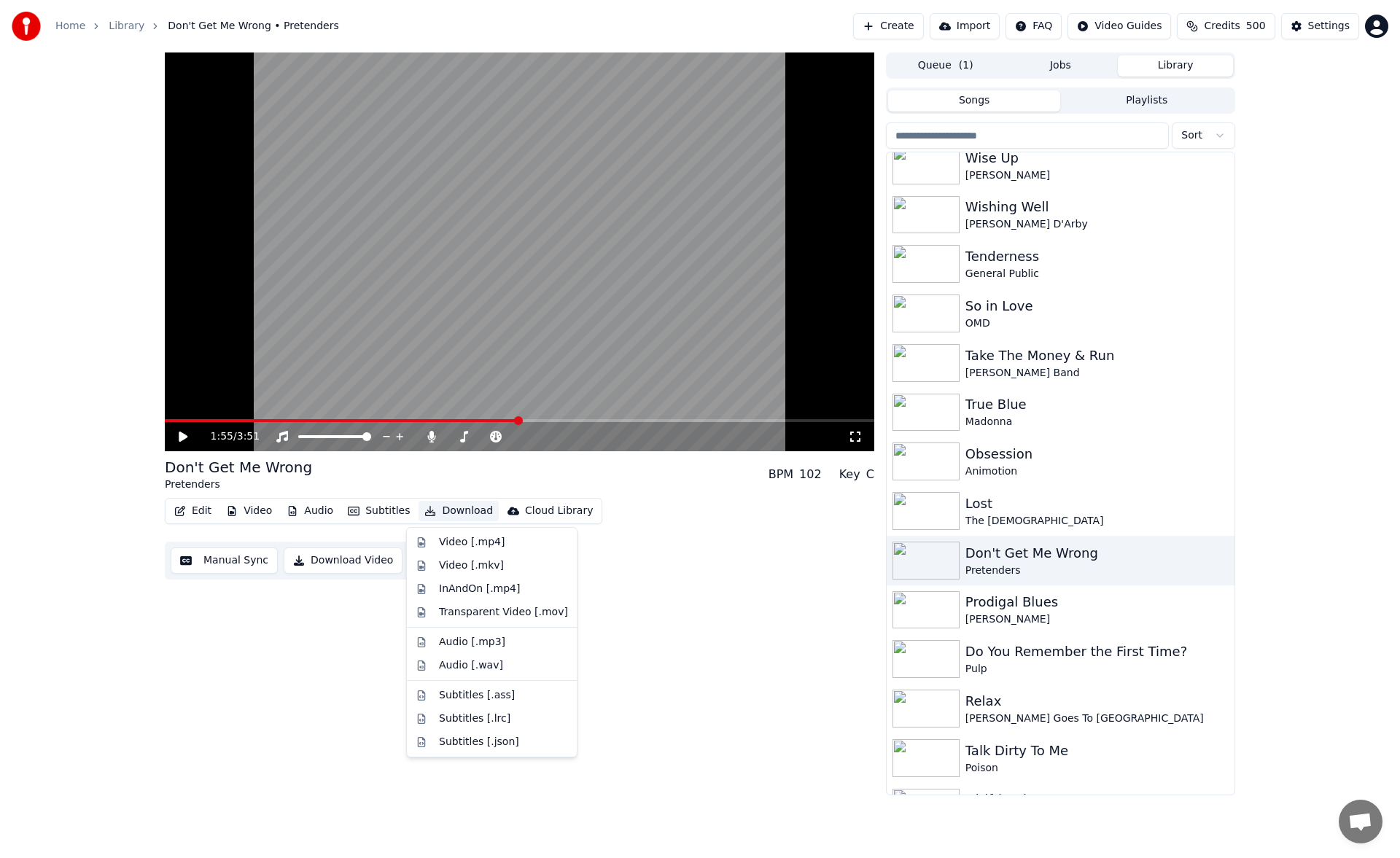
click at [442, 515] on button "Download" at bounding box center [459, 511] width 80 height 21
click at [458, 541] on div "Video [.mp4]" at bounding box center [471, 542] width 66 height 14
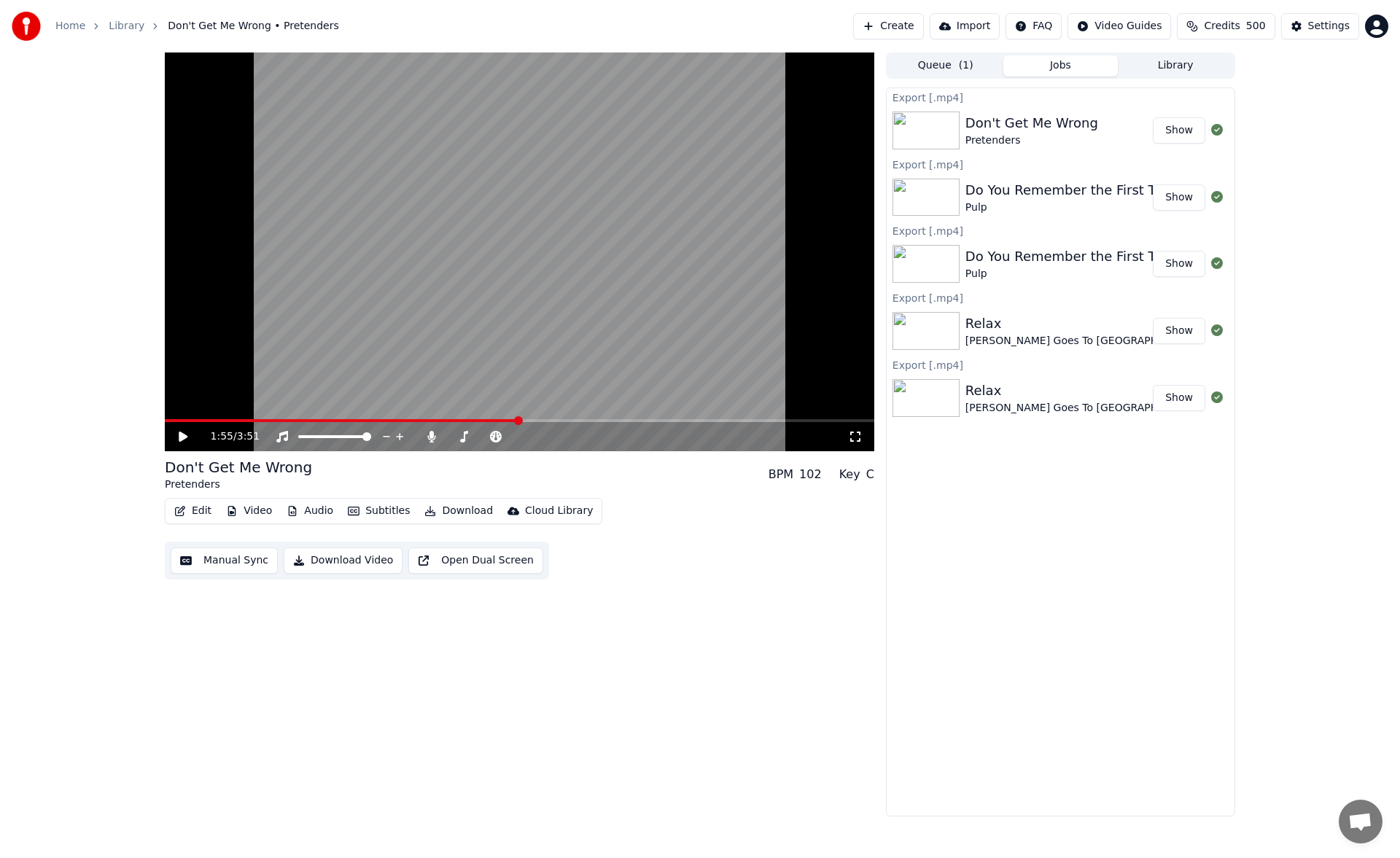
click at [1168, 62] on button "Library" at bounding box center [1175, 66] width 115 height 21
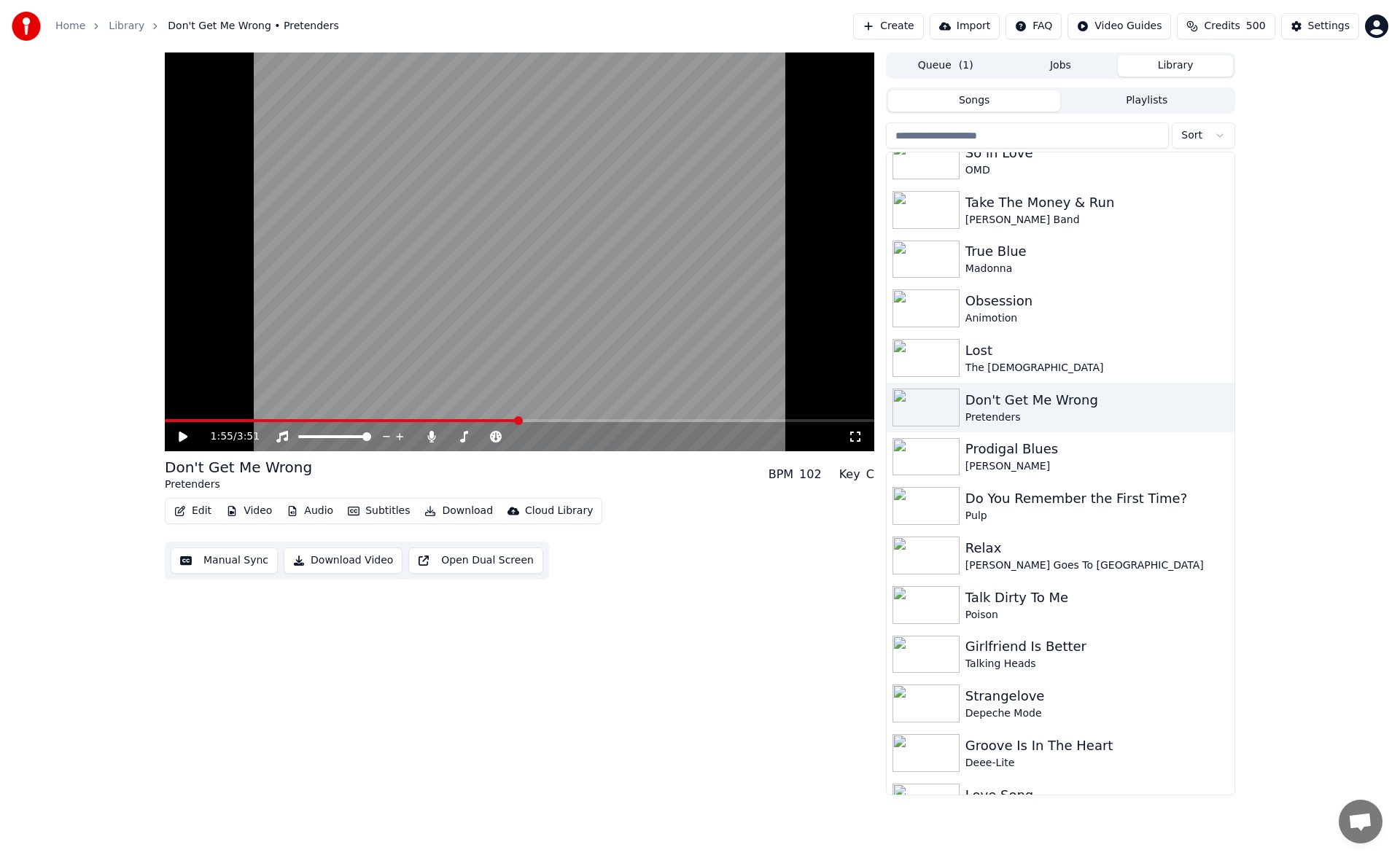
scroll to position [3389, 0]
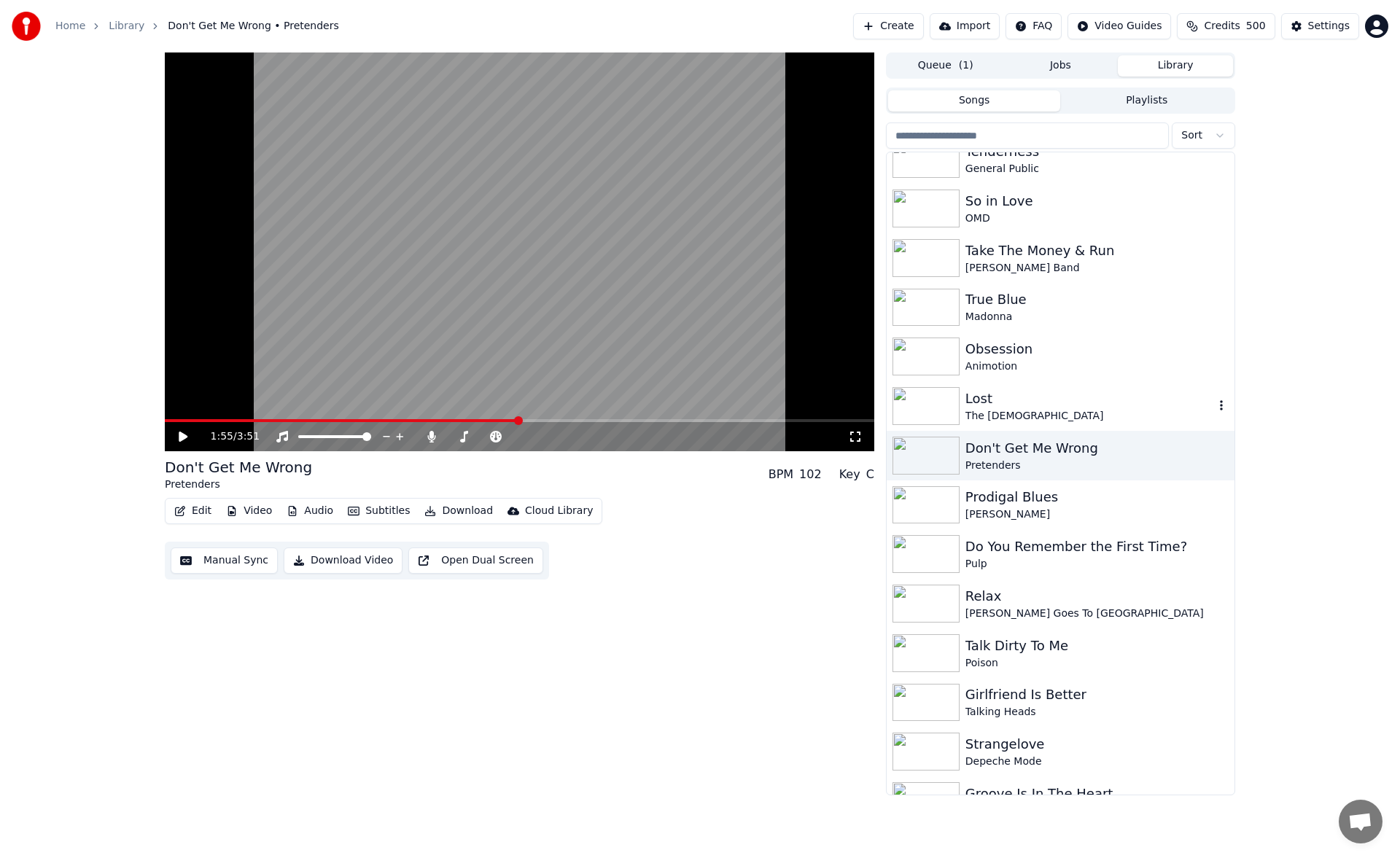
click at [1087, 407] on div "Lost" at bounding box center [1089, 399] width 249 height 21
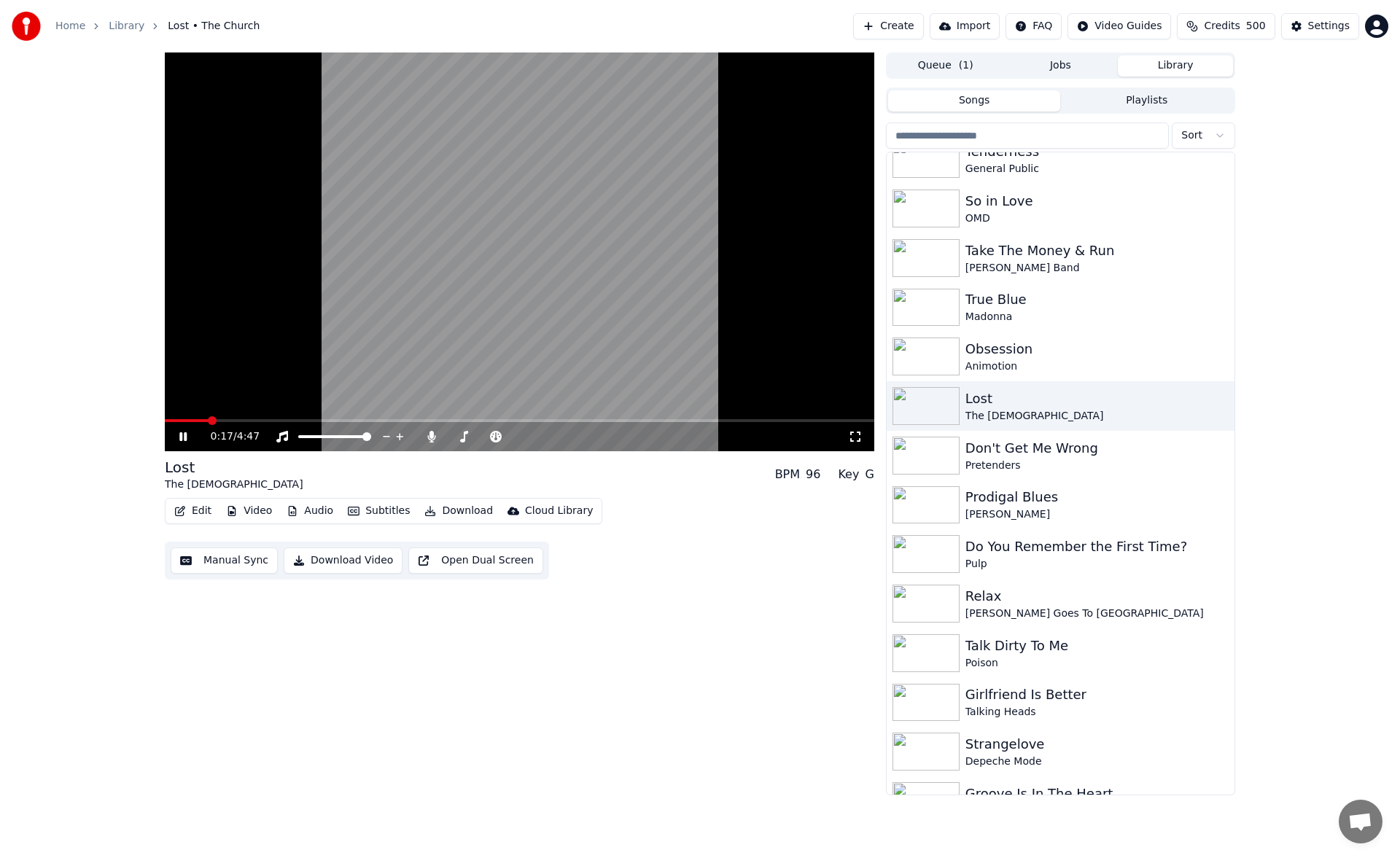
click at [330, 419] on span at bounding box center [519, 421] width 709 height 3
click at [179, 433] on icon at bounding box center [193, 436] width 34 height 12
click at [458, 512] on button "Download" at bounding box center [459, 511] width 80 height 21
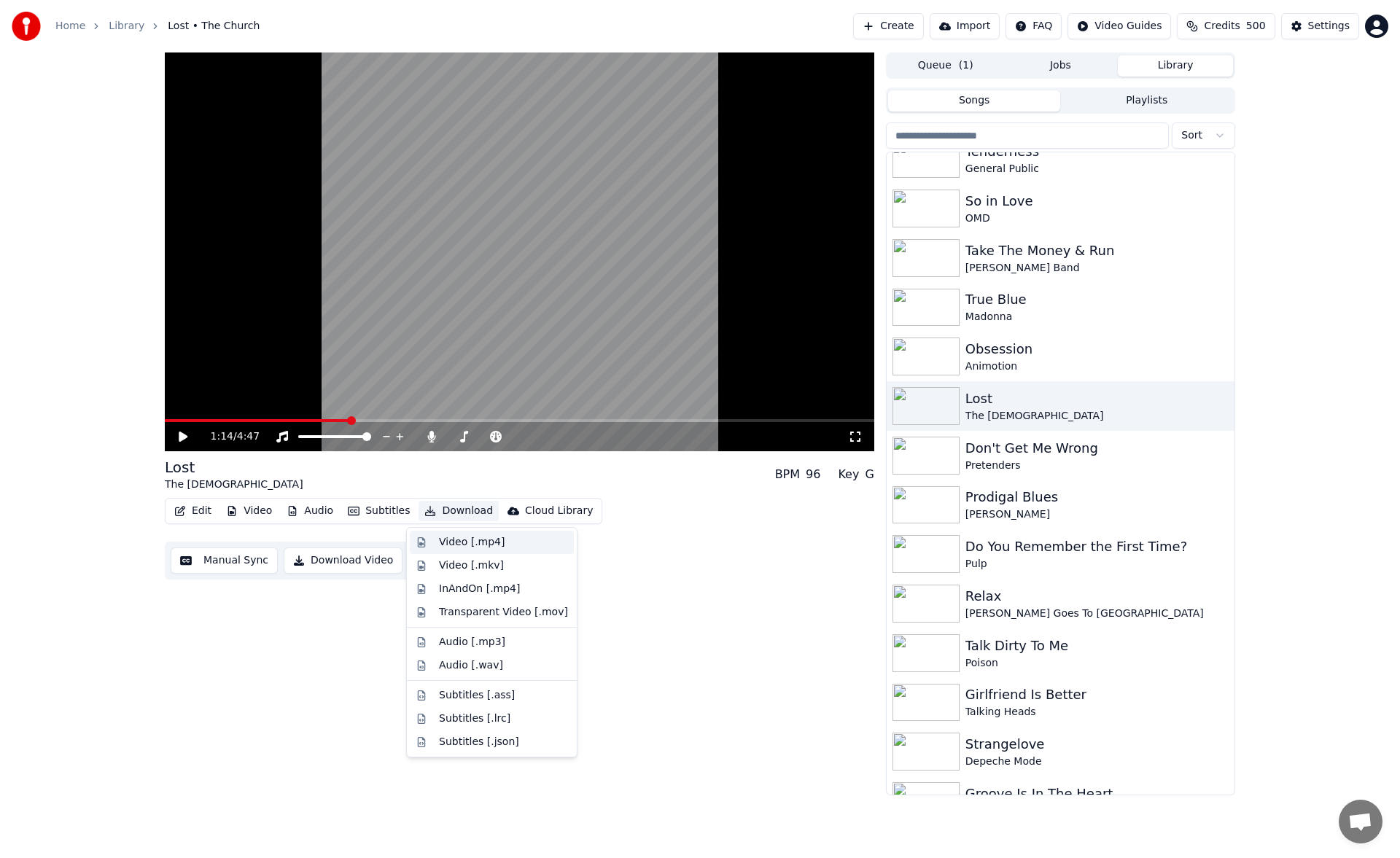
click at [467, 534] on div "Video [.mp4]" at bounding box center [492, 543] width 164 height 24
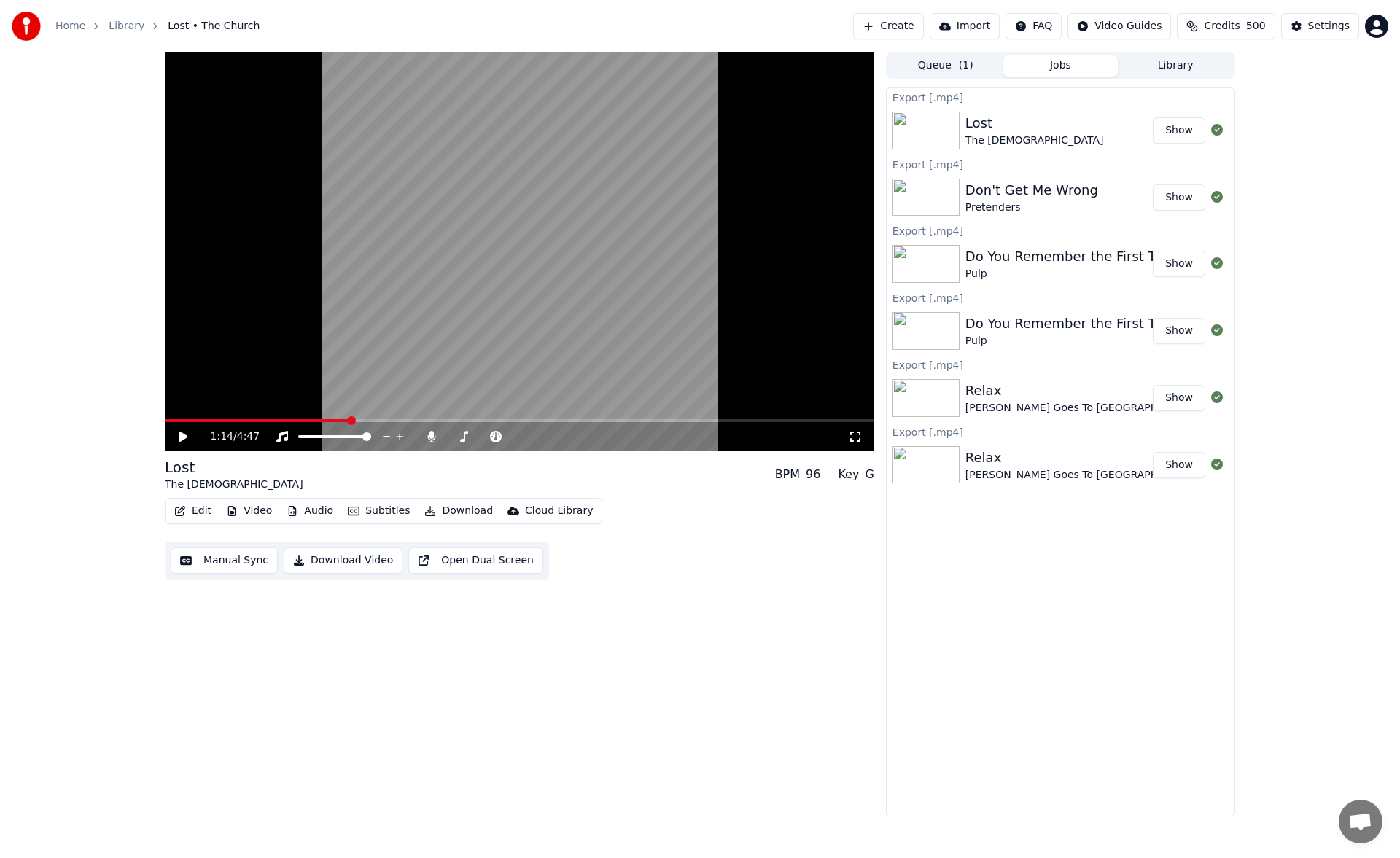
click at [179, 435] on icon at bounding box center [182, 436] width 9 height 10
click at [447, 435] on span at bounding box center [451, 436] width 9 height 9
click at [185, 439] on icon at bounding box center [182, 436] width 7 height 9
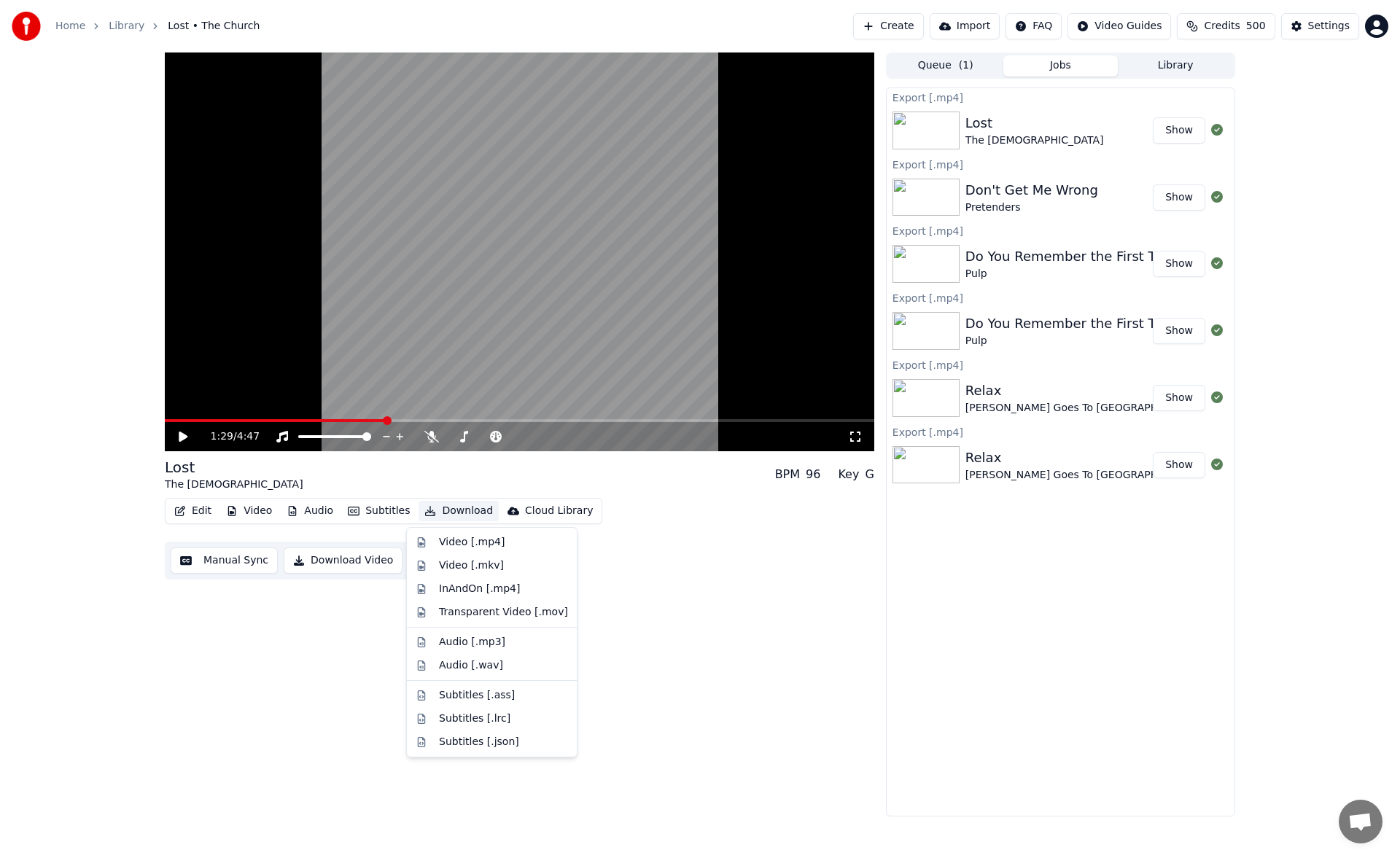
click at [435, 508] on button "Download" at bounding box center [459, 511] width 80 height 21
click at [459, 541] on div "Video [.mp4]" at bounding box center [471, 542] width 66 height 14
